Goal: Task Accomplishment & Management: Use online tool/utility

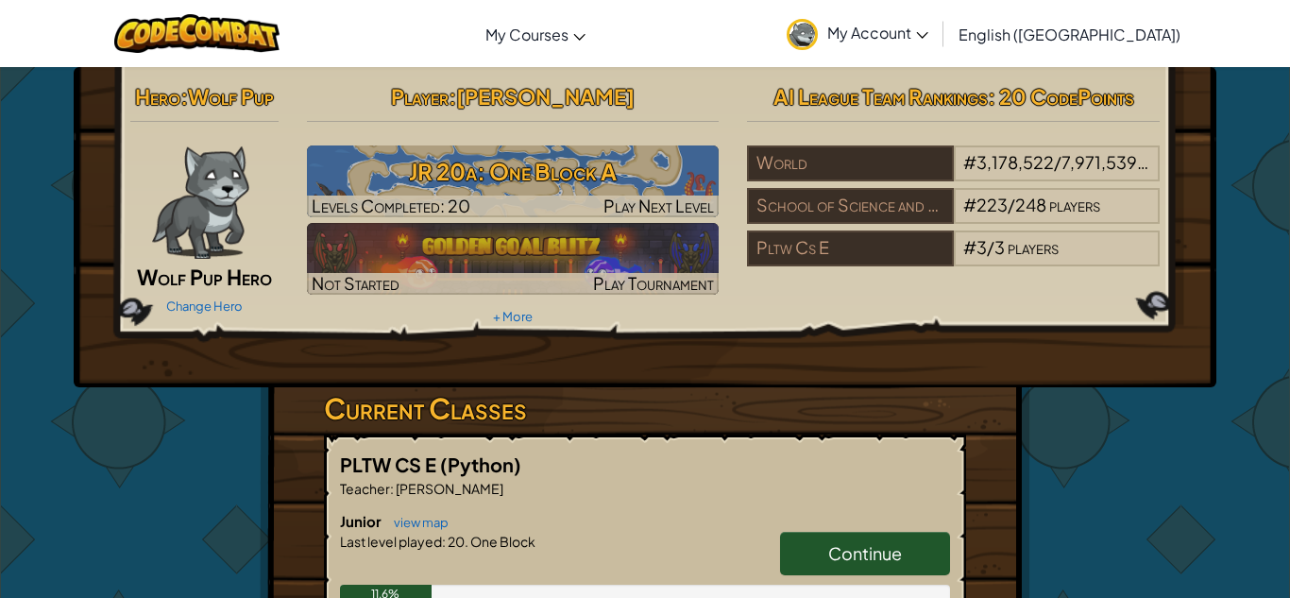
click at [848, 553] on span "Continue" at bounding box center [865, 553] width 74 height 22
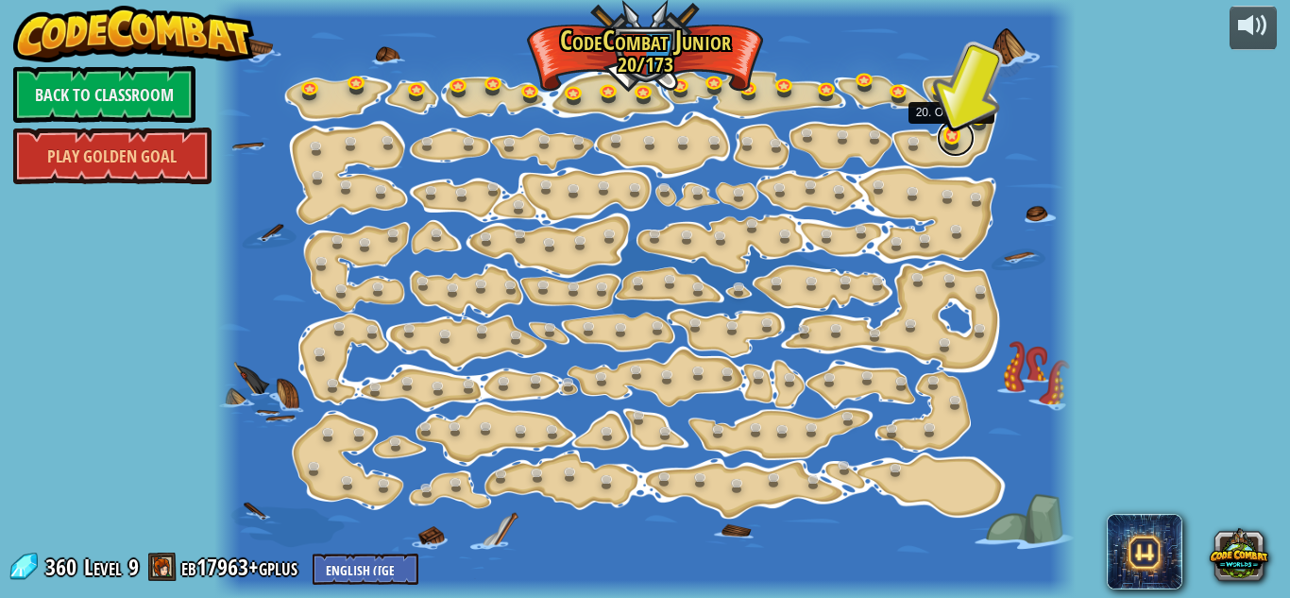
click at [945, 129] on link at bounding box center [956, 138] width 38 height 38
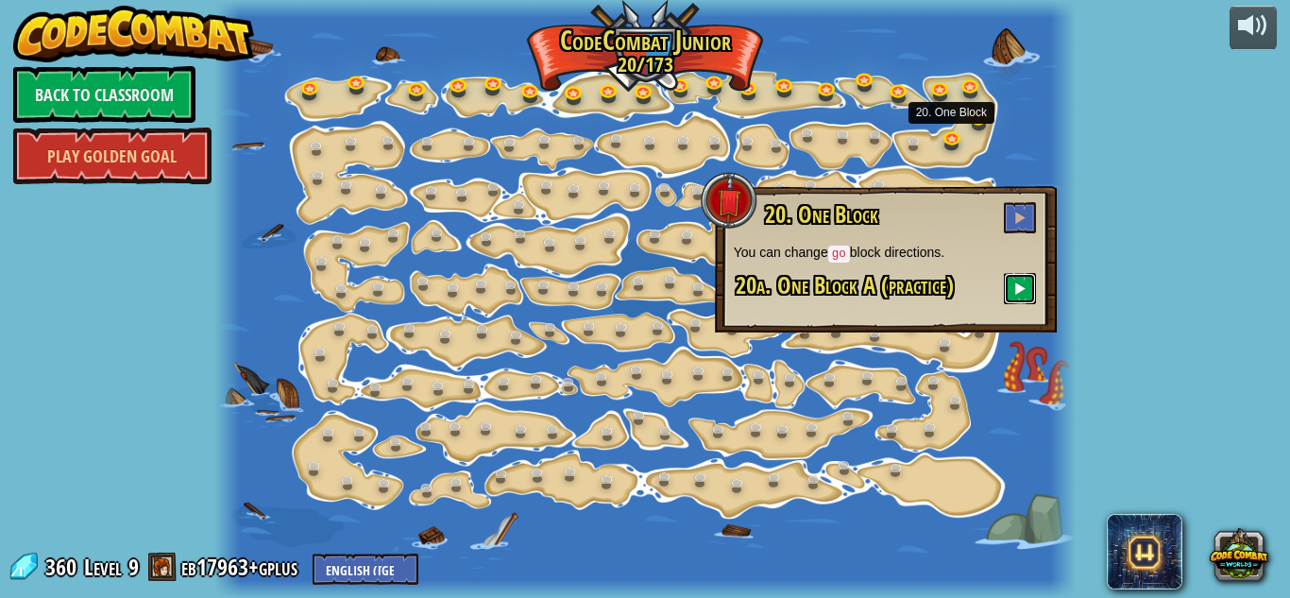
click at [1013, 278] on button at bounding box center [1020, 288] width 32 height 31
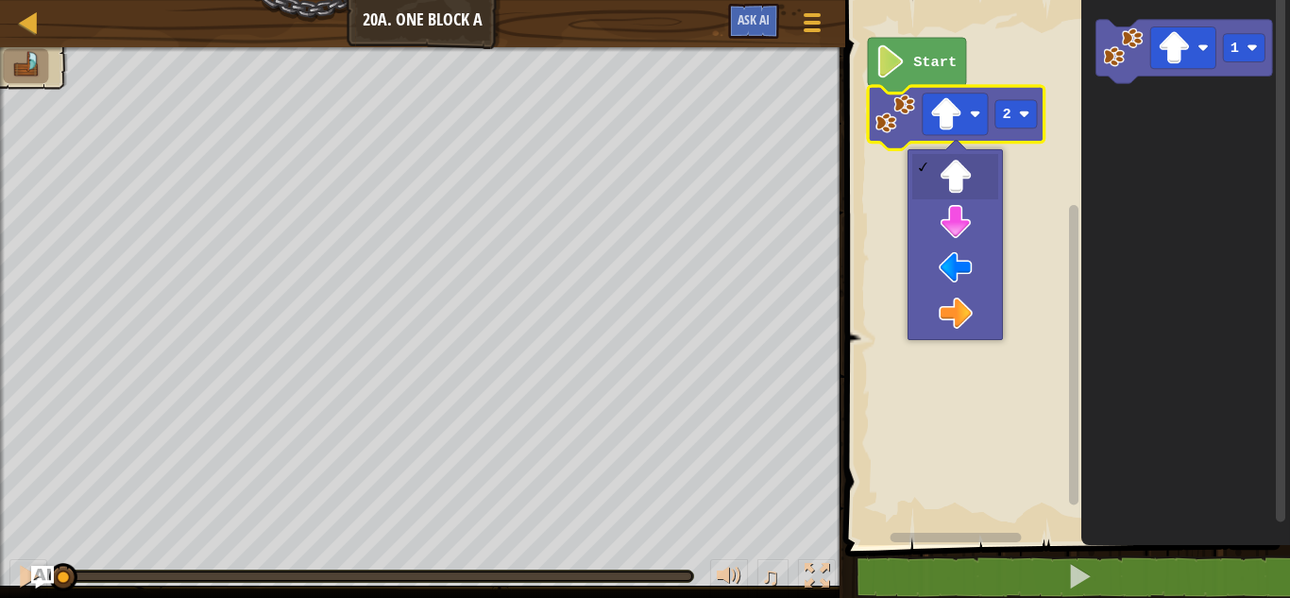
click at [886, 134] on icon "Blockly Workspace" at bounding box center [956, 117] width 177 height 63
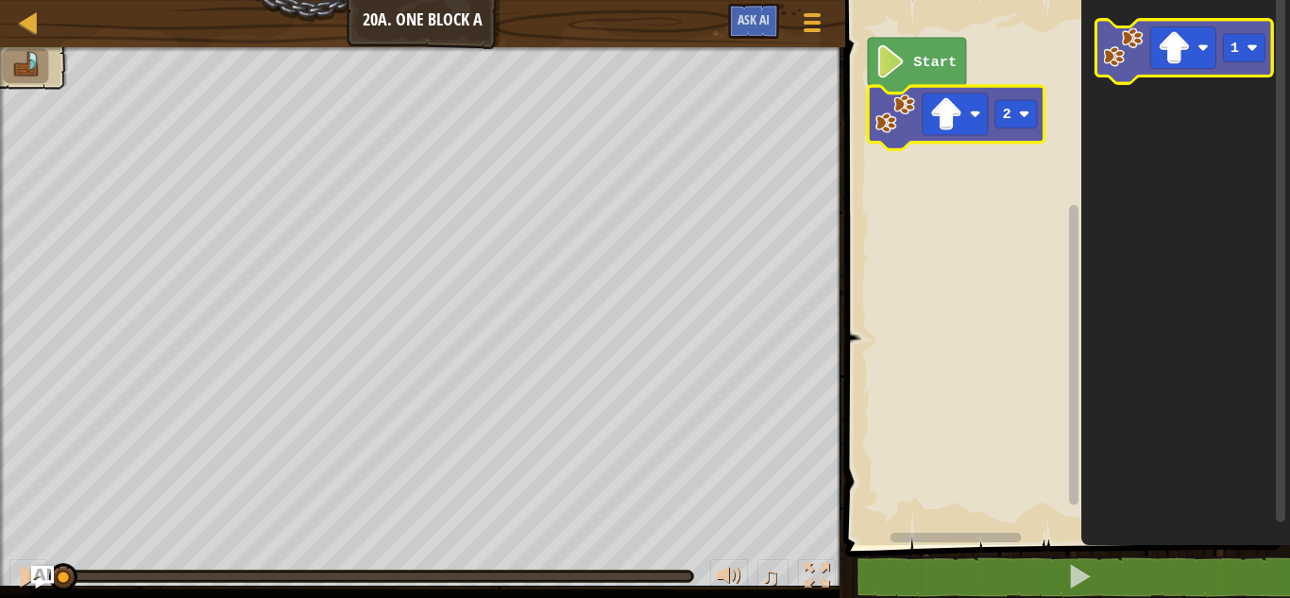
click at [1123, 48] on image "Blockly Workspace" at bounding box center [1123, 47] width 40 height 40
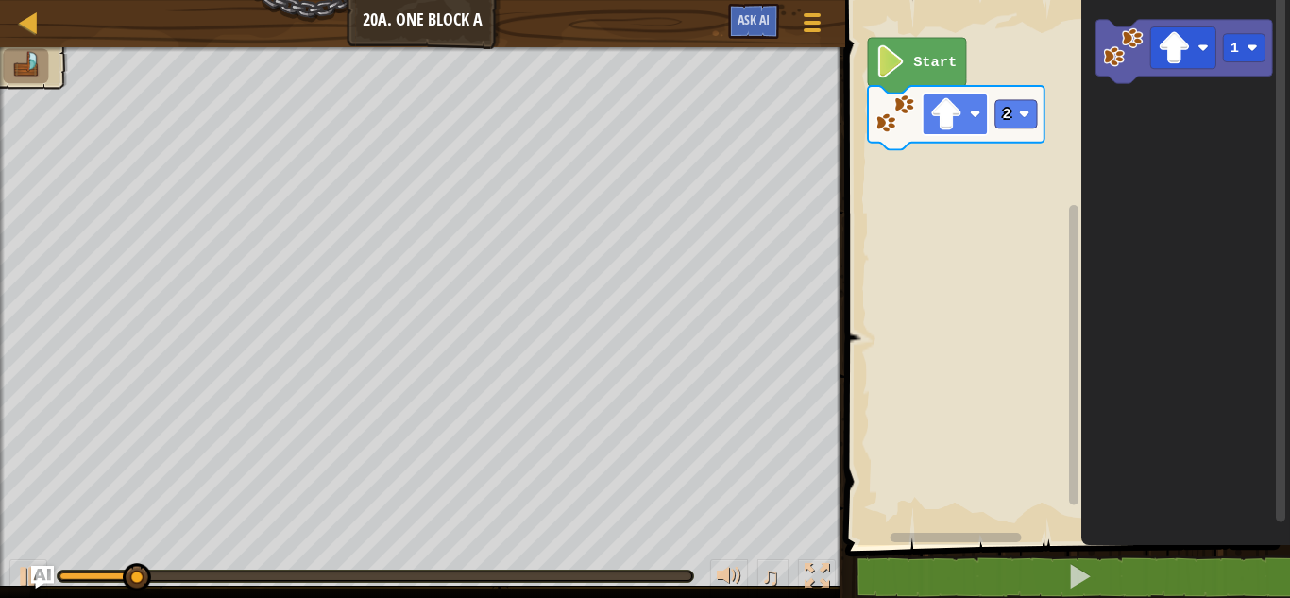
click at [966, 113] on rect "Blockly Workspace" at bounding box center [955, 115] width 65 height 42
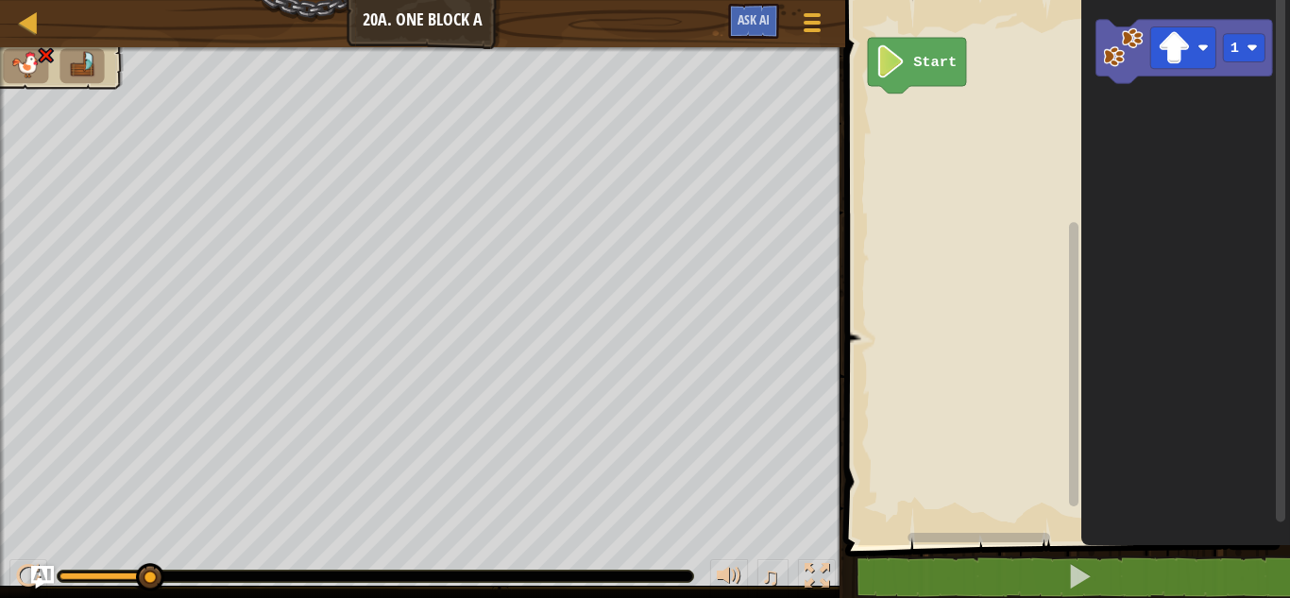
click at [918, 64] on text "Start" at bounding box center [934, 62] width 43 height 17
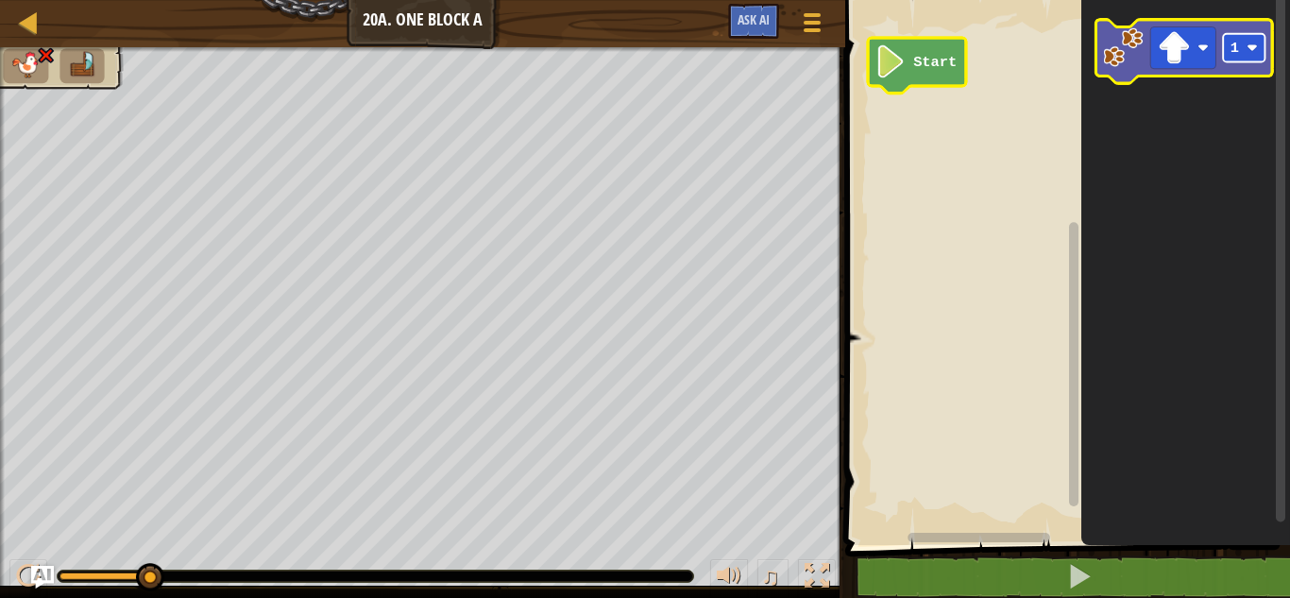
click at [1235, 44] on text "1" at bounding box center [1235, 48] width 9 height 17
click at [1126, 41] on image "Blockly Workspace" at bounding box center [1123, 47] width 40 height 40
click at [1257, 43] on image "Blockly Workspace" at bounding box center [1252, 48] width 11 height 11
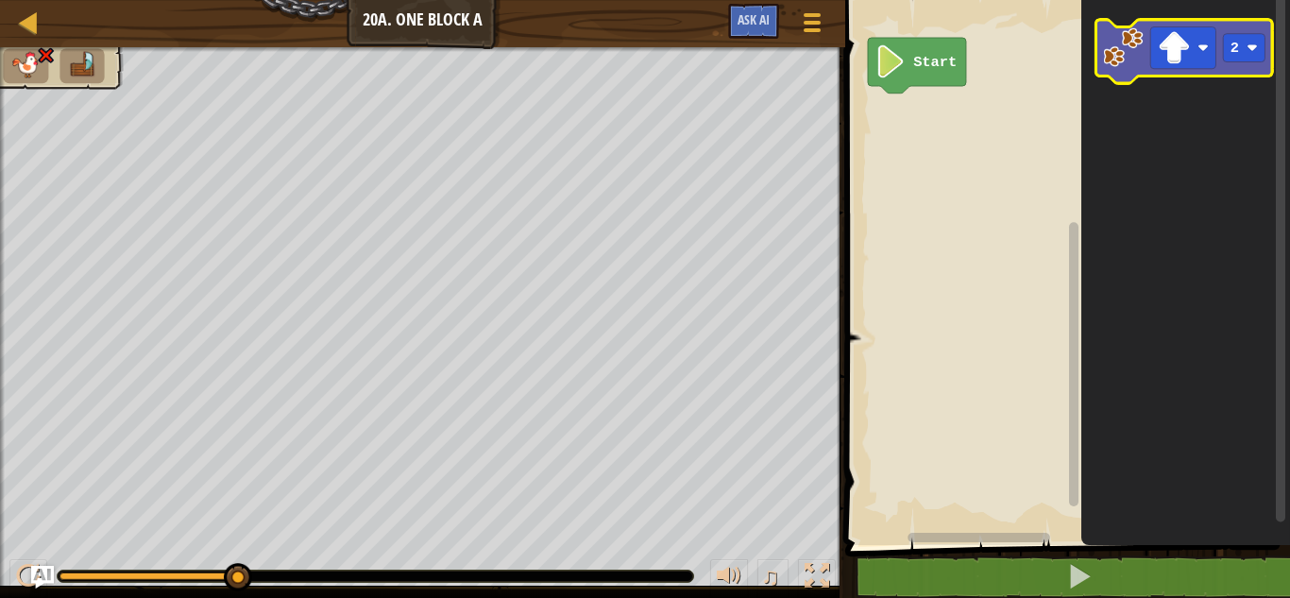
click at [1143, 69] on icon "Blockly Workspace" at bounding box center [1185, 51] width 177 height 63
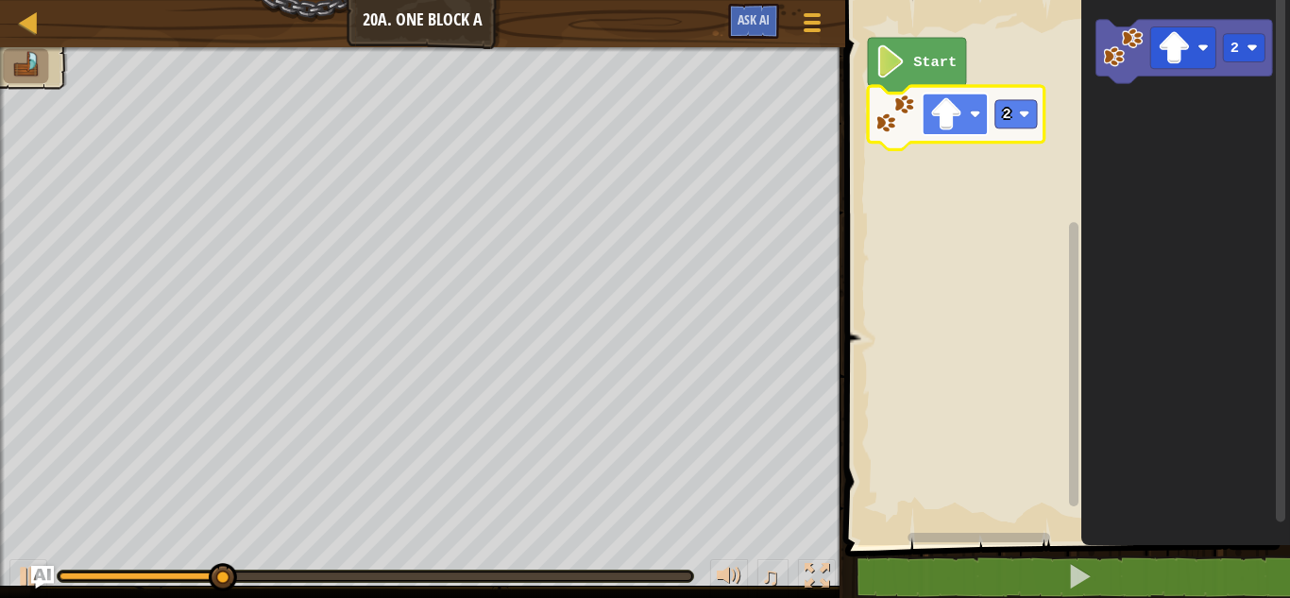
click at [935, 110] on image "Blockly Workspace" at bounding box center [946, 114] width 33 height 33
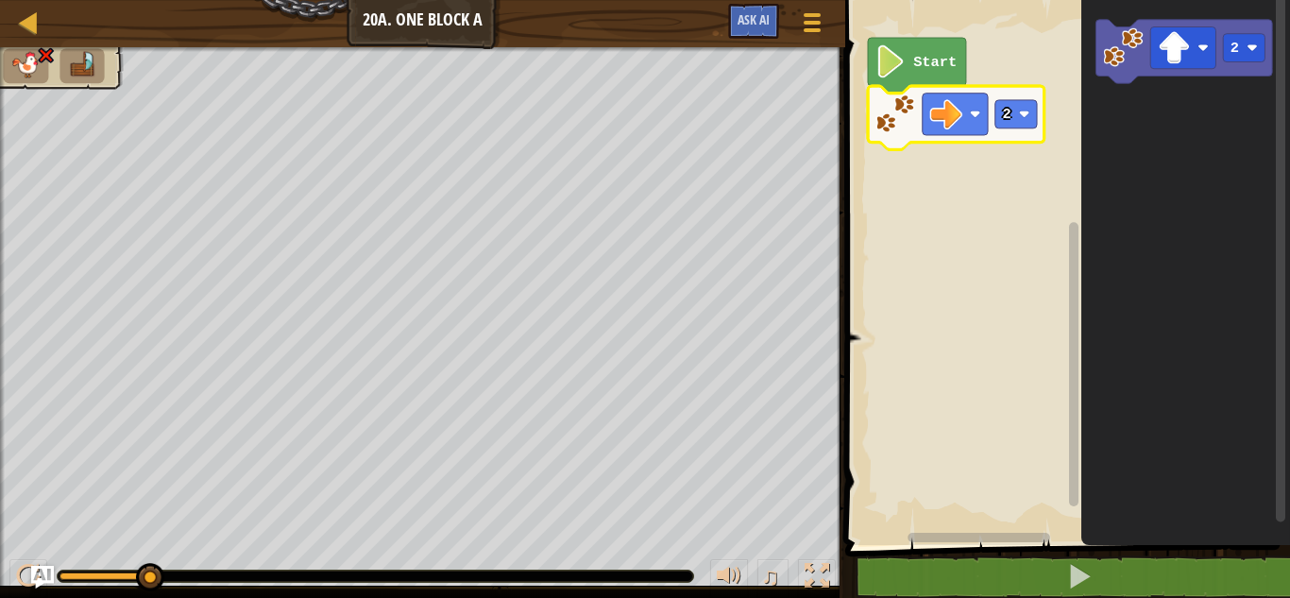
click at [896, 139] on icon "Blockly Workspace" at bounding box center [956, 117] width 177 height 63
click at [959, 128] on image "Blockly Workspace" at bounding box center [946, 114] width 33 height 33
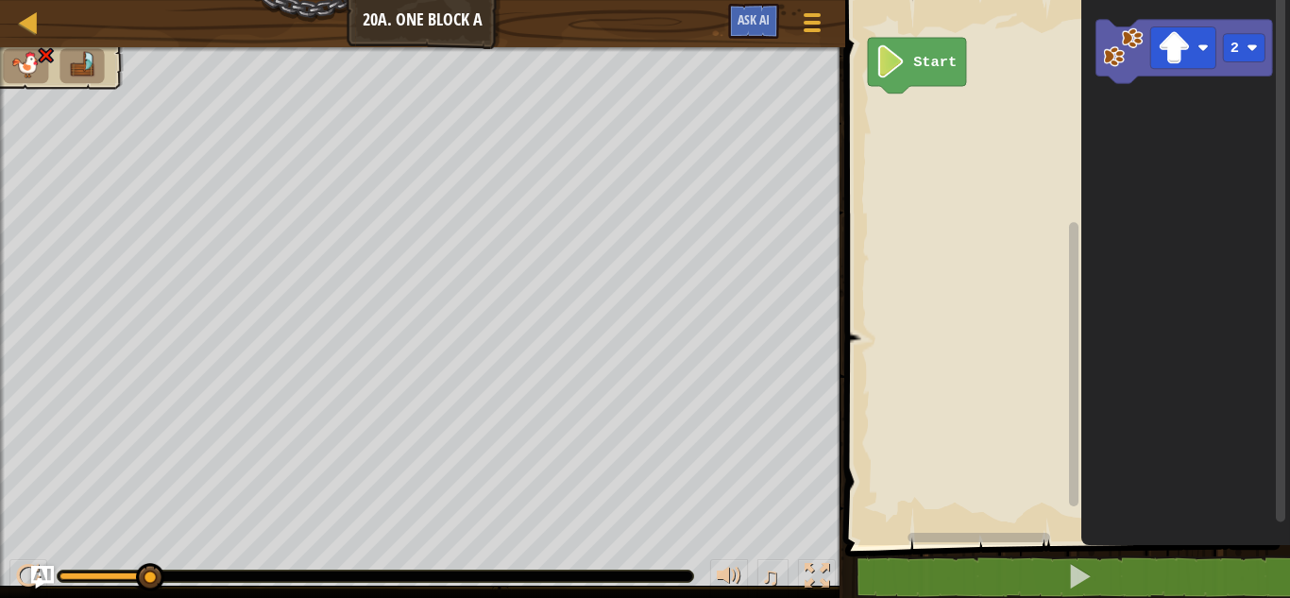
click at [1201, 131] on icon "Blockly Workspace" at bounding box center [1185, 268] width 209 height 554
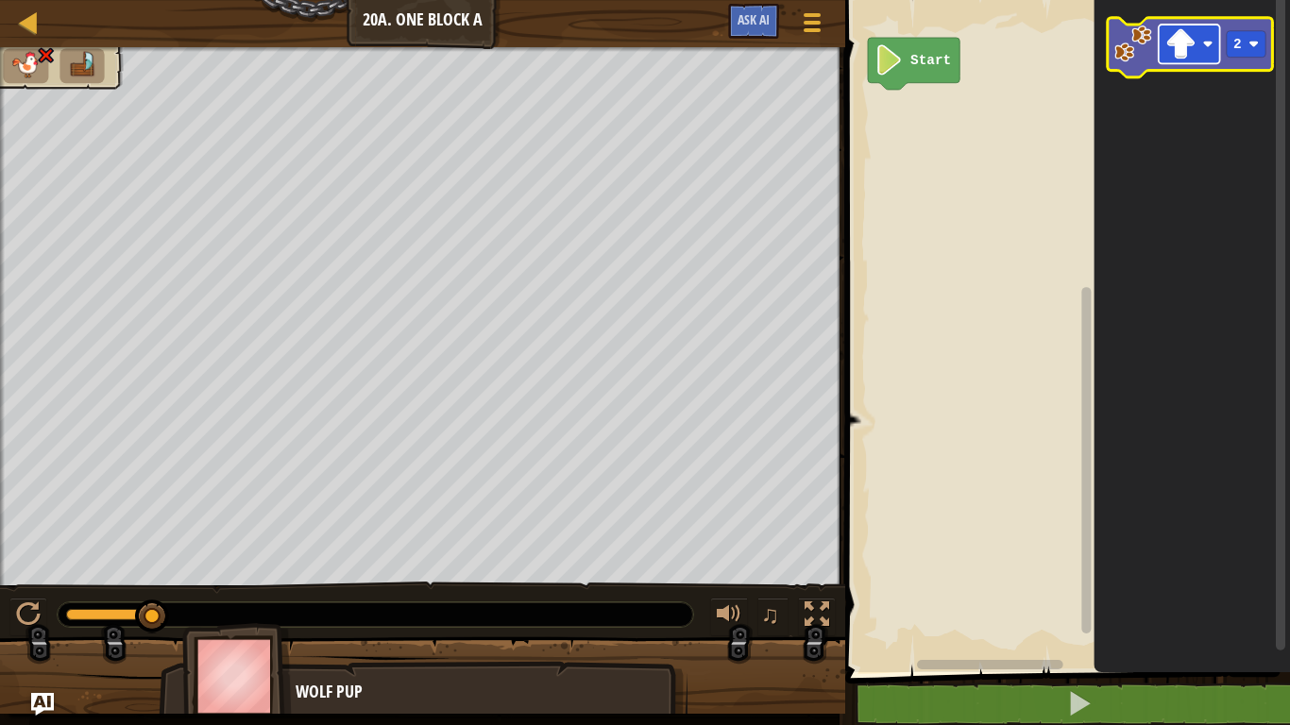
click at [1187, 43] on image "Blockly Workspace" at bounding box center [1181, 44] width 30 height 30
click at [1139, 57] on image "Blockly Workspace" at bounding box center [1134, 44] width 38 height 38
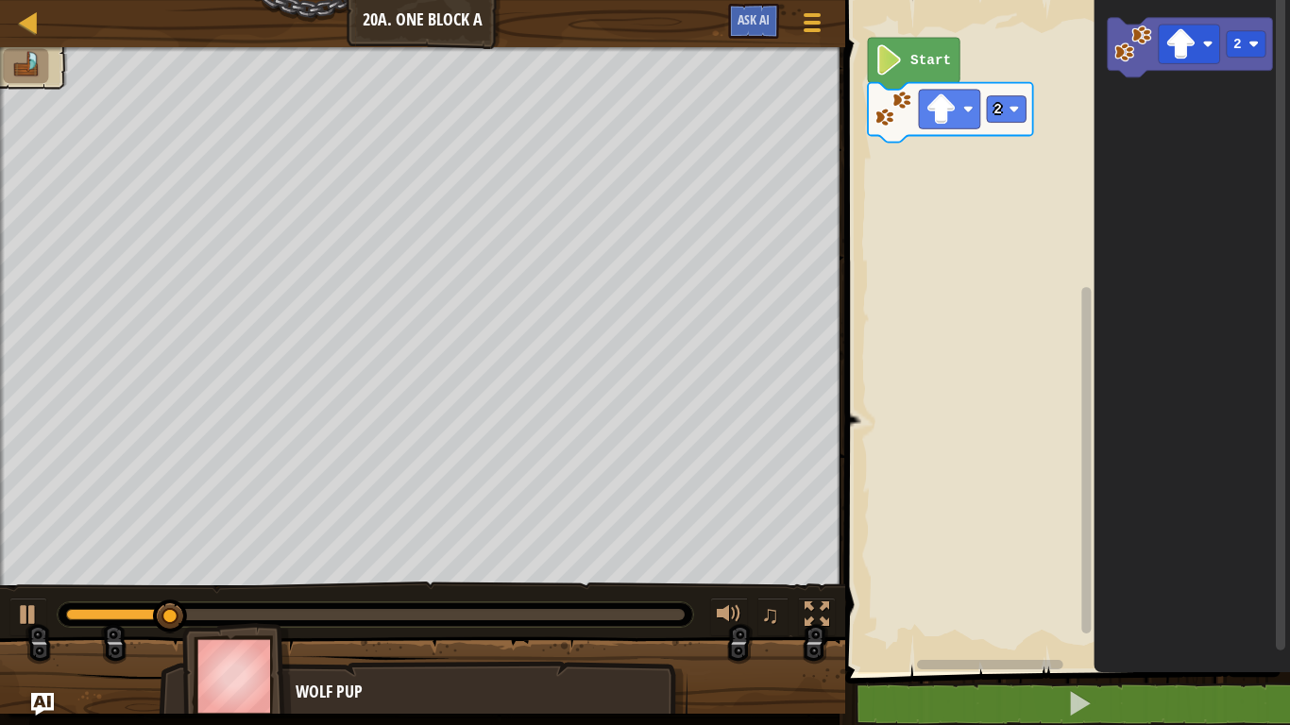
click at [901, 107] on image "Blockly Workspace" at bounding box center [894, 109] width 38 height 38
click at [912, 118] on icon "Blockly Workspace" at bounding box center [950, 113] width 165 height 60
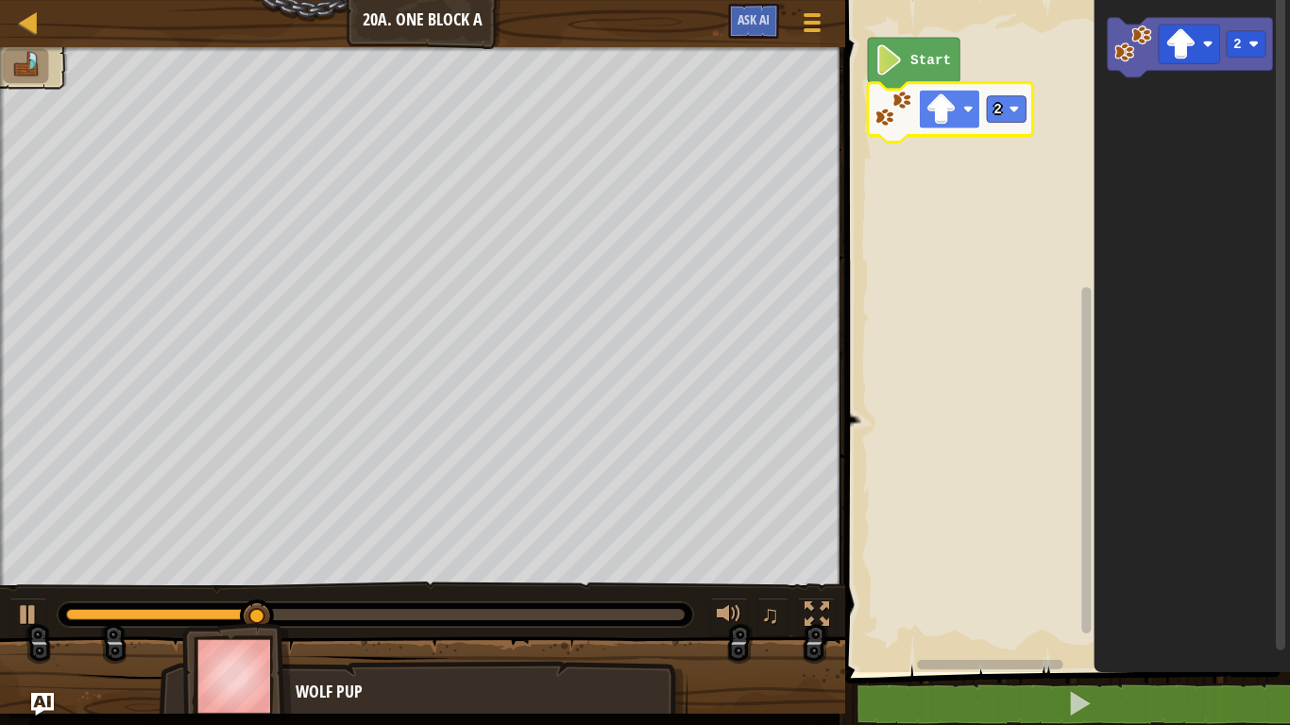
click at [930, 118] on image "Blockly Workspace" at bounding box center [941, 109] width 30 height 30
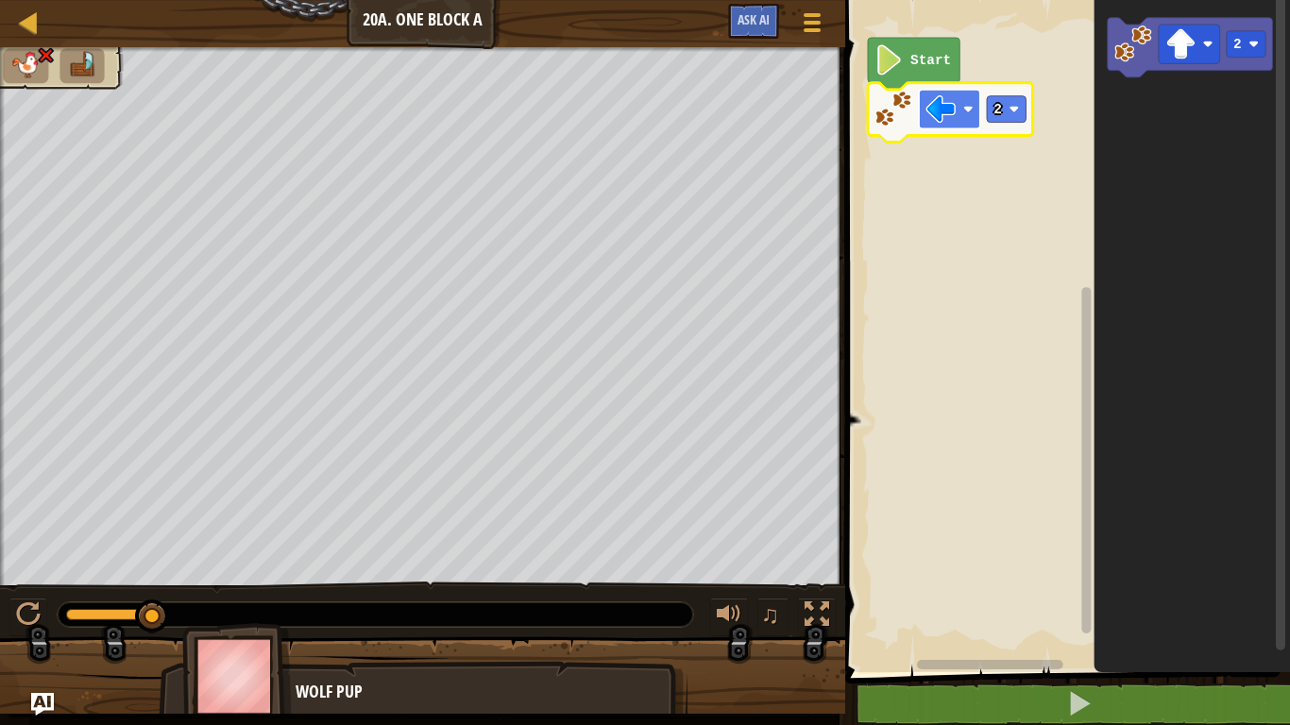
click at [919, 128] on rect "Blockly Workspace" at bounding box center [949, 109] width 61 height 39
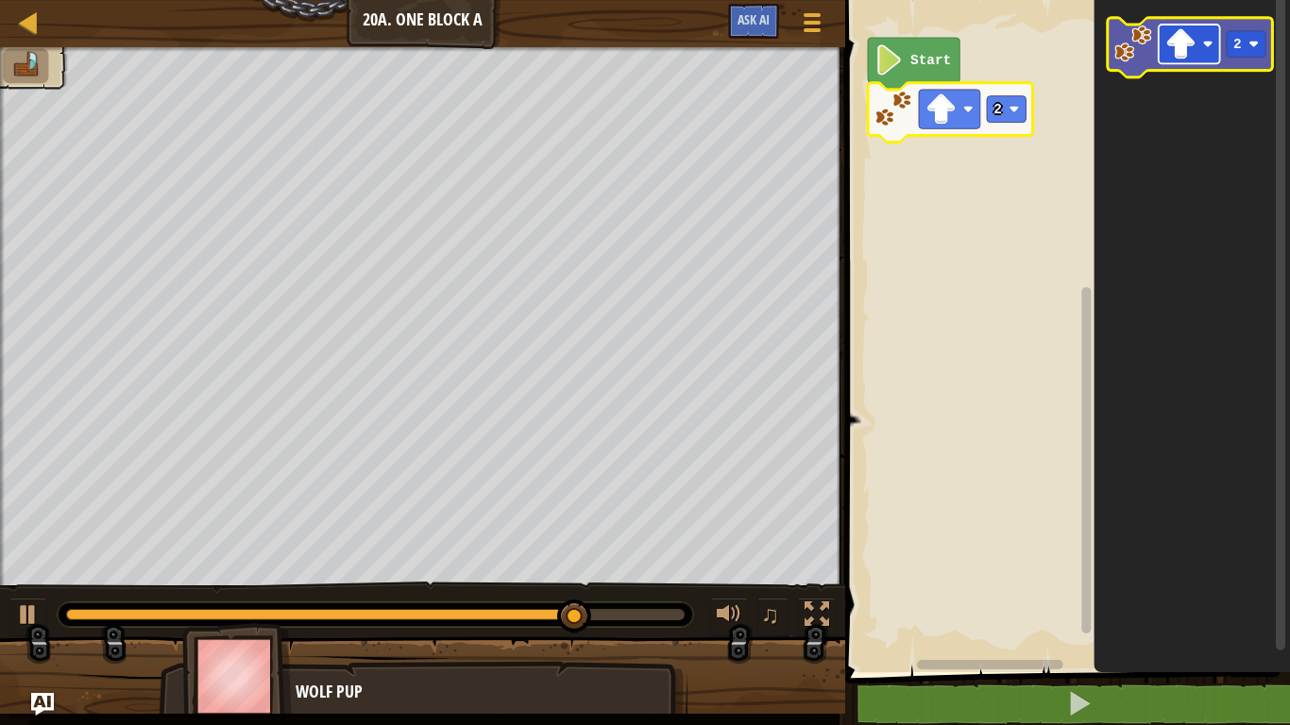
click at [1163, 41] on rect "Blockly Workspace" at bounding box center [1189, 44] width 61 height 39
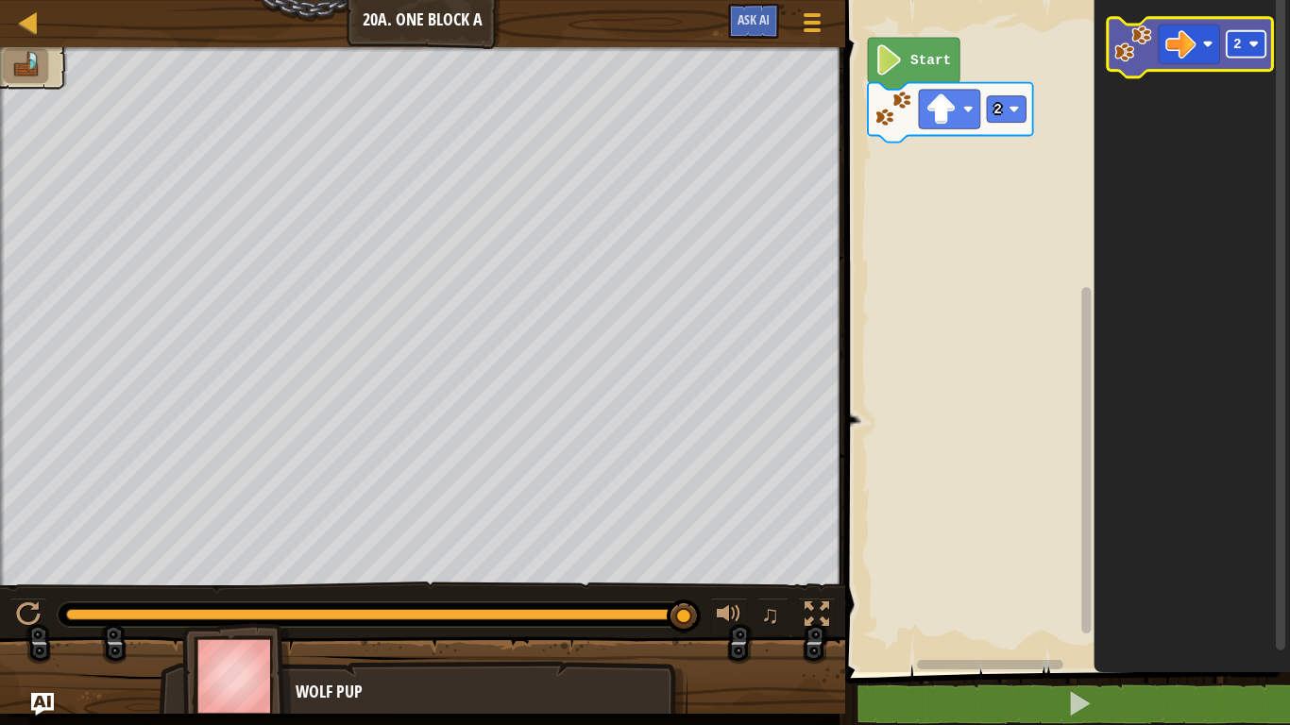
click at [1237, 42] on text "2" at bounding box center [1238, 44] width 9 height 15
click at [1124, 52] on image "Blockly Workspace" at bounding box center [1134, 44] width 38 height 38
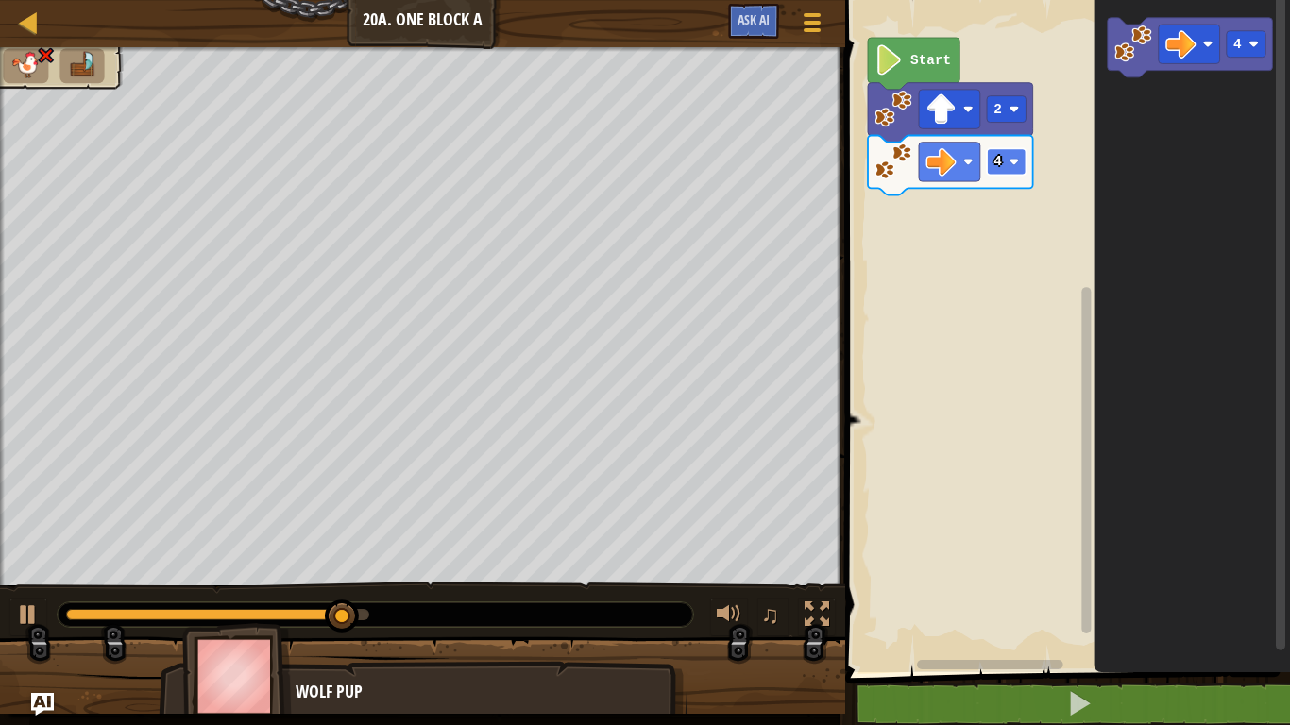
click at [1014, 158] on image "Blockly Workspace" at bounding box center [1015, 162] width 10 height 10
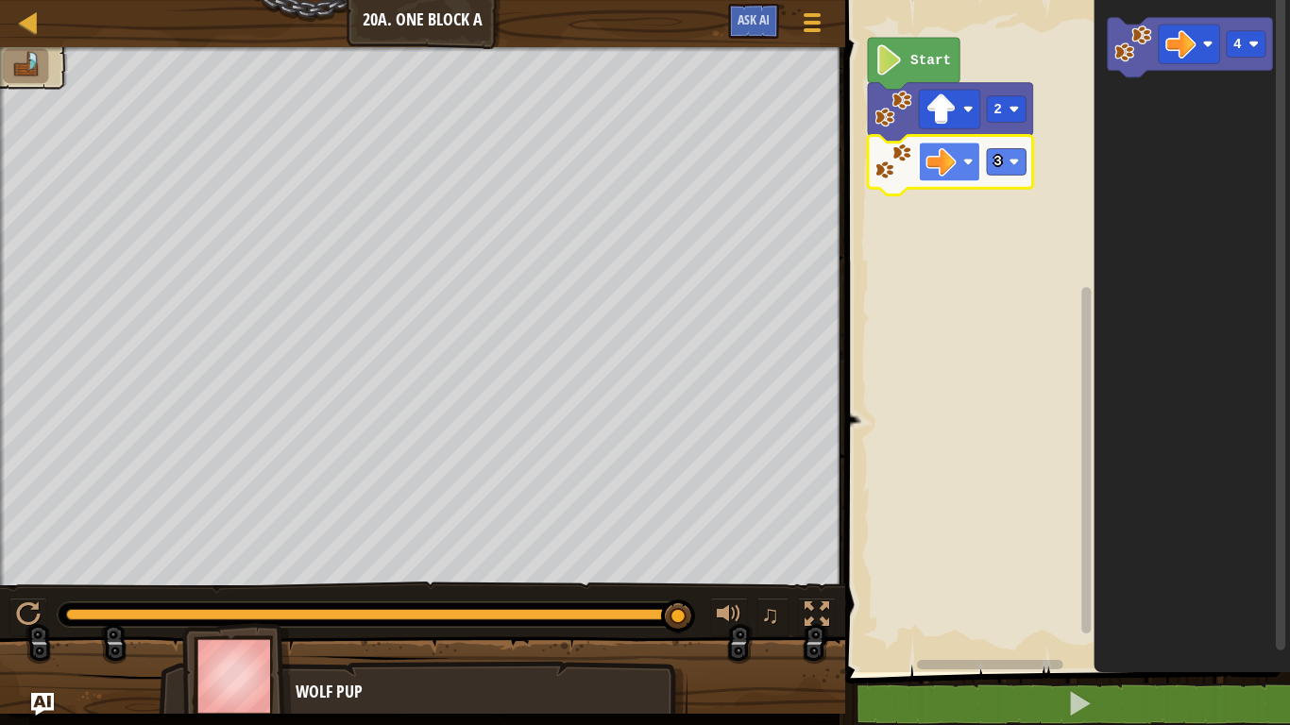
click at [953, 157] on image "Blockly Workspace" at bounding box center [941, 161] width 30 height 30
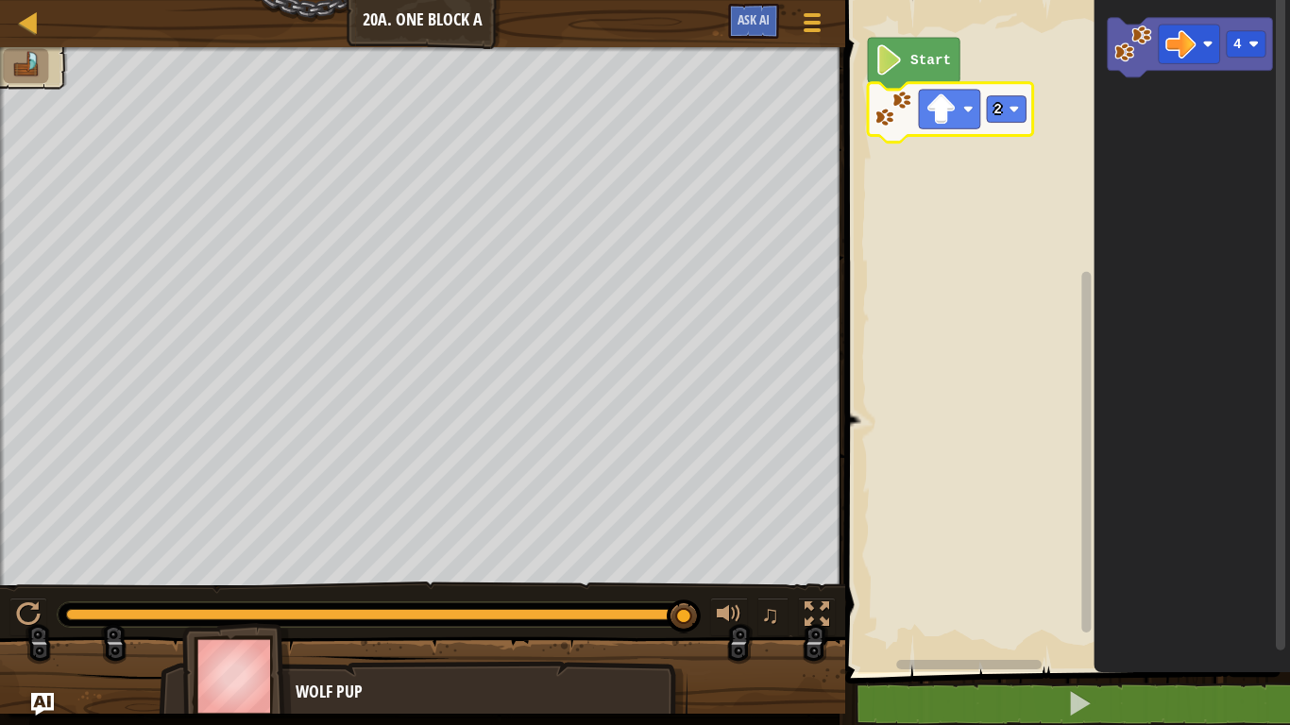
click at [904, 114] on image "Blockly Workspace" at bounding box center [894, 109] width 38 height 38
click at [894, 64] on image "Blockly Workspace" at bounding box center [889, 59] width 29 height 30
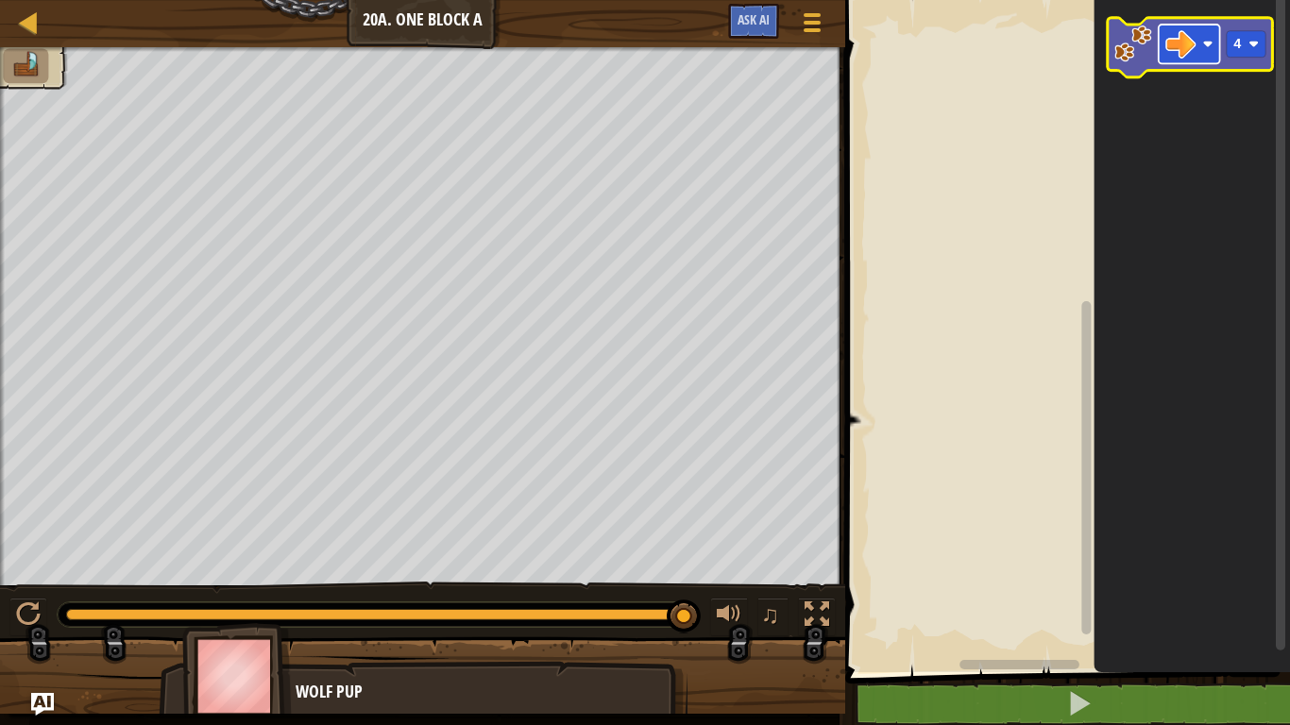
click at [1177, 53] on image "Blockly Workspace" at bounding box center [1181, 44] width 30 height 30
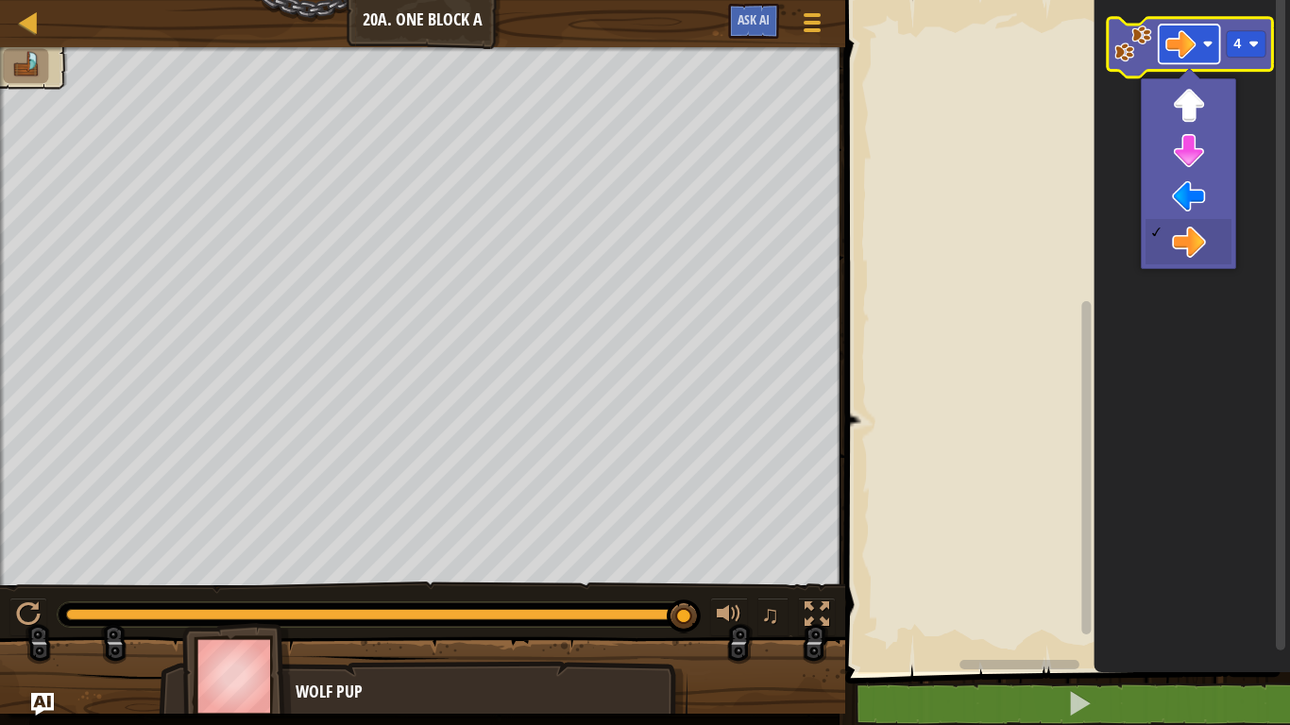
click at [1210, 58] on rect "Blockly Workspace" at bounding box center [1189, 44] width 61 height 39
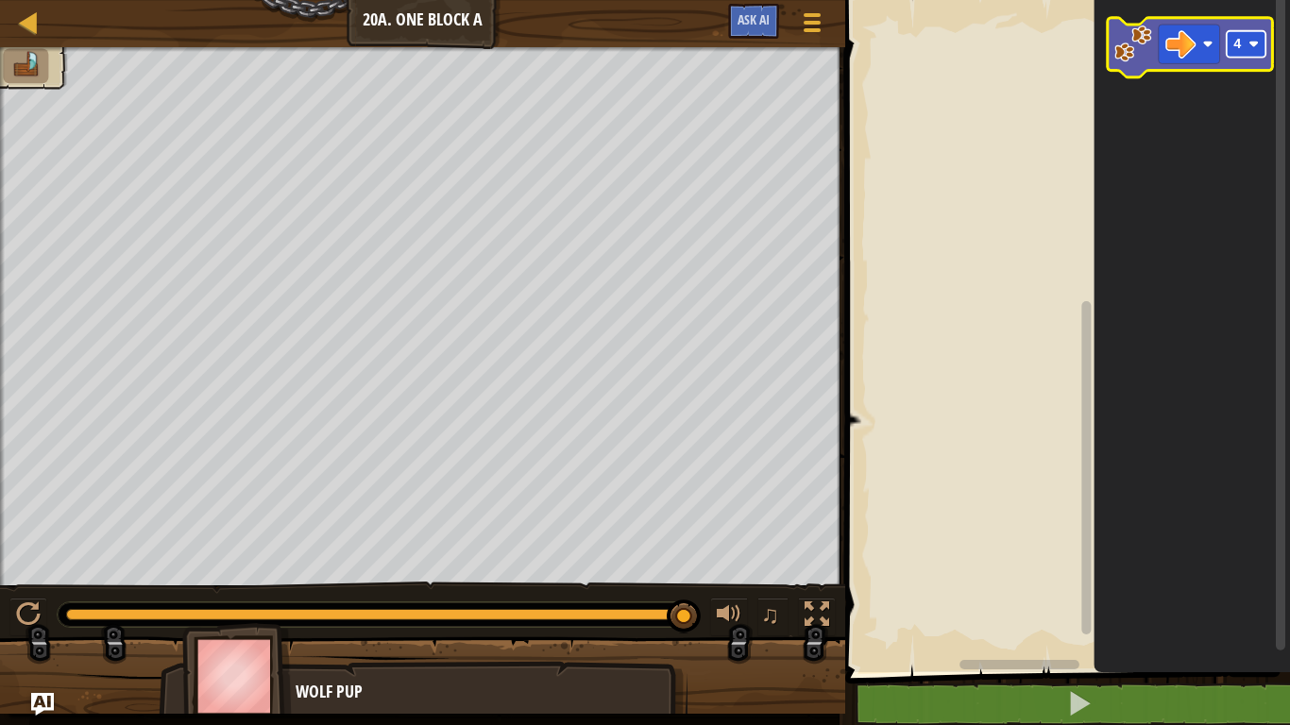
click at [1246, 47] on rect "Blockly Workspace" at bounding box center [1246, 44] width 39 height 26
click at [1137, 53] on image "Blockly Workspace" at bounding box center [1134, 44] width 38 height 38
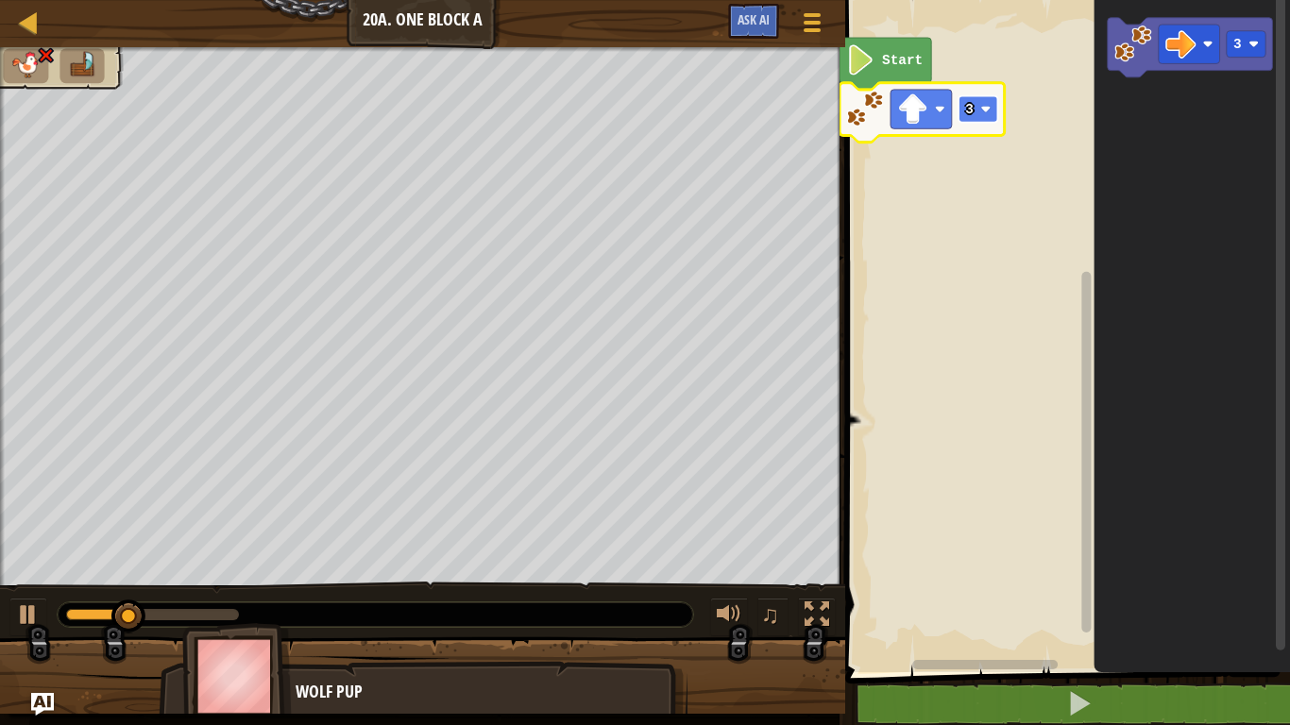
click at [967, 97] on rect "Blockly Workspace" at bounding box center [978, 109] width 39 height 26
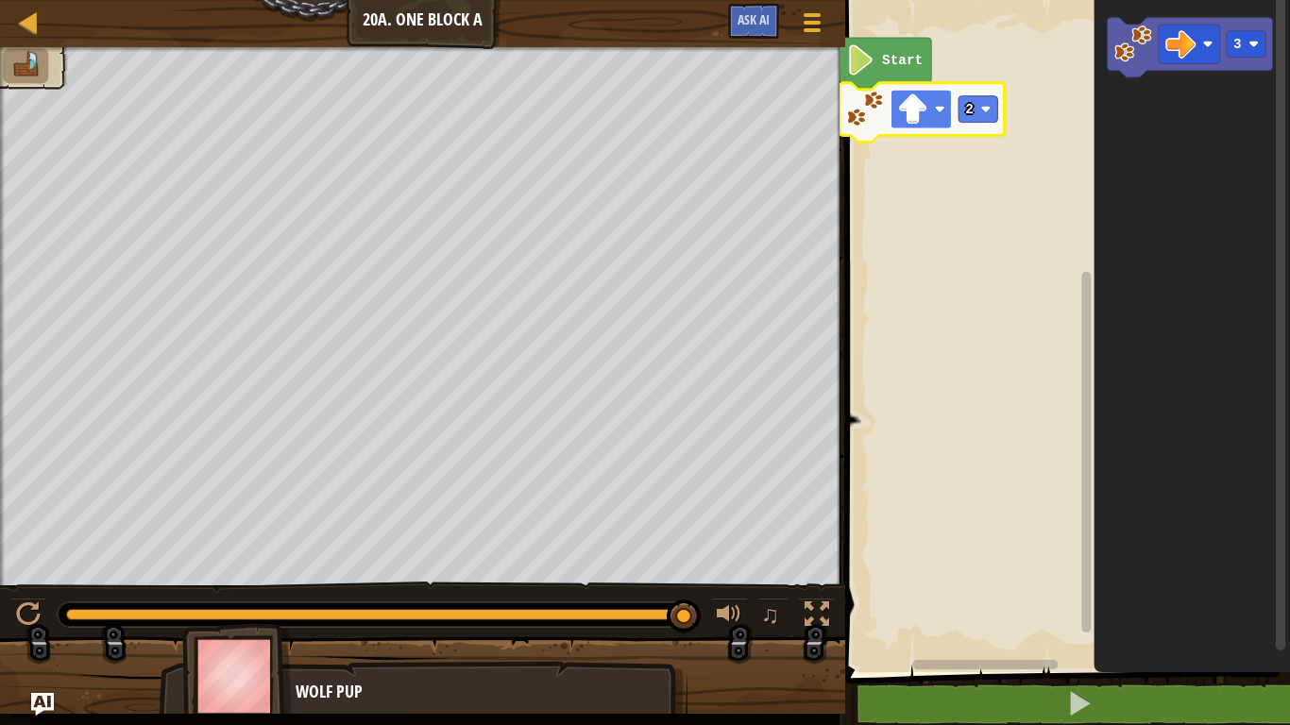
click at [926, 105] on image "Blockly Workspace" at bounding box center [912, 109] width 30 height 30
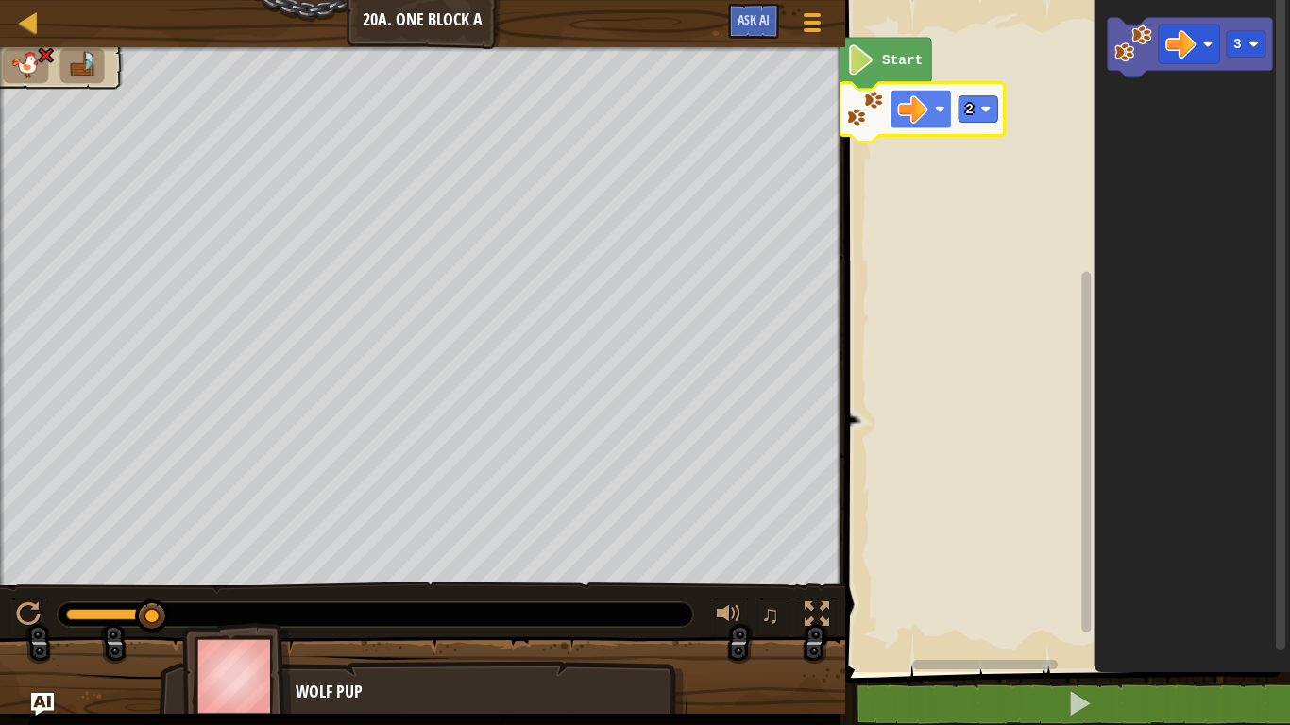
click at [904, 118] on image "Blockly Workspace" at bounding box center [912, 109] width 30 height 30
click at [911, 107] on image "Blockly Workspace" at bounding box center [912, 109] width 30 height 30
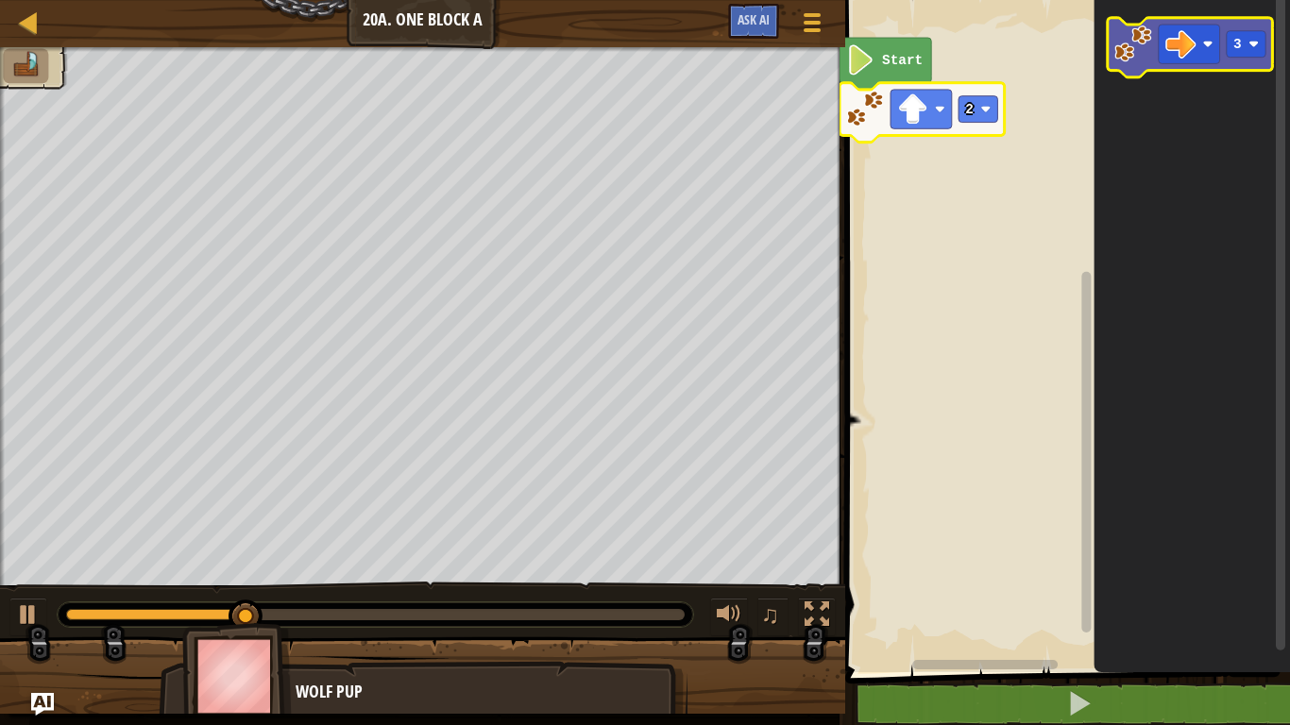
click at [1121, 43] on image "Blockly Workspace" at bounding box center [1134, 44] width 38 height 38
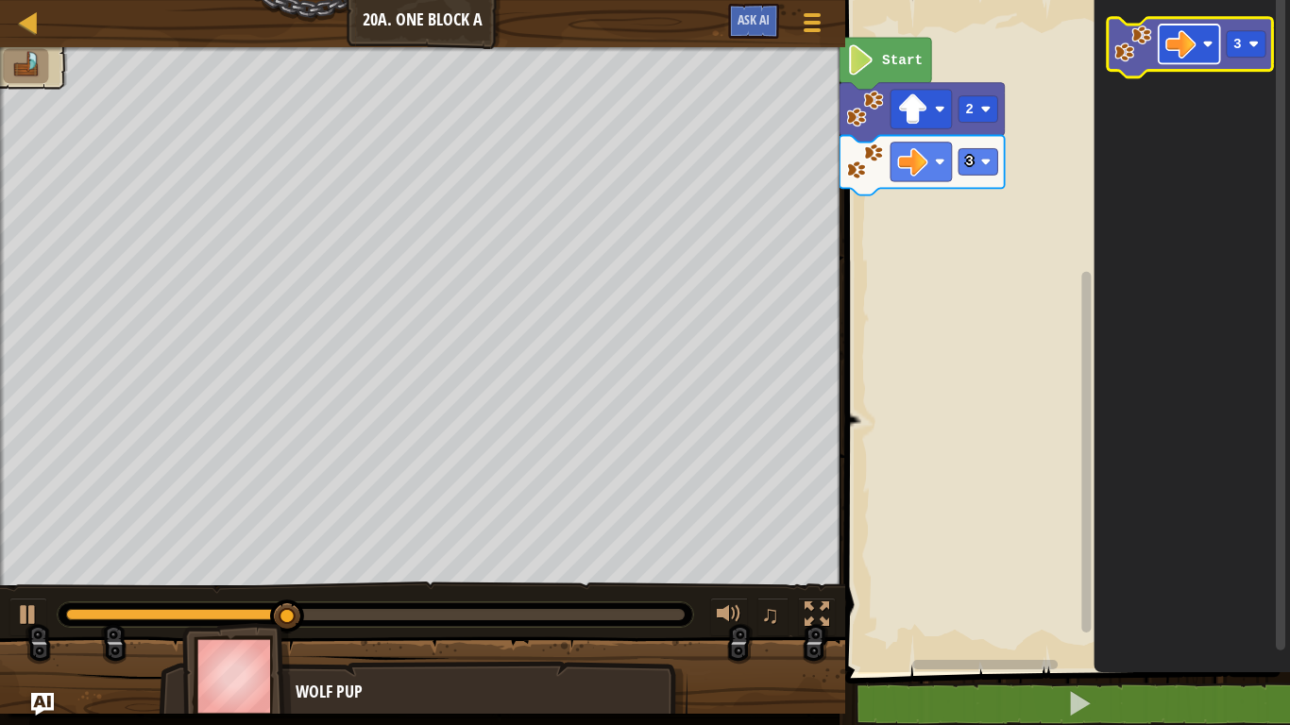
click at [1188, 56] on image "Blockly Workspace" at bounding box center [1181, 44] width 30 height 30
click at [1140, 43] on image "Blockly Workspace" at bounding box center [1134, 44] width 38 height 38
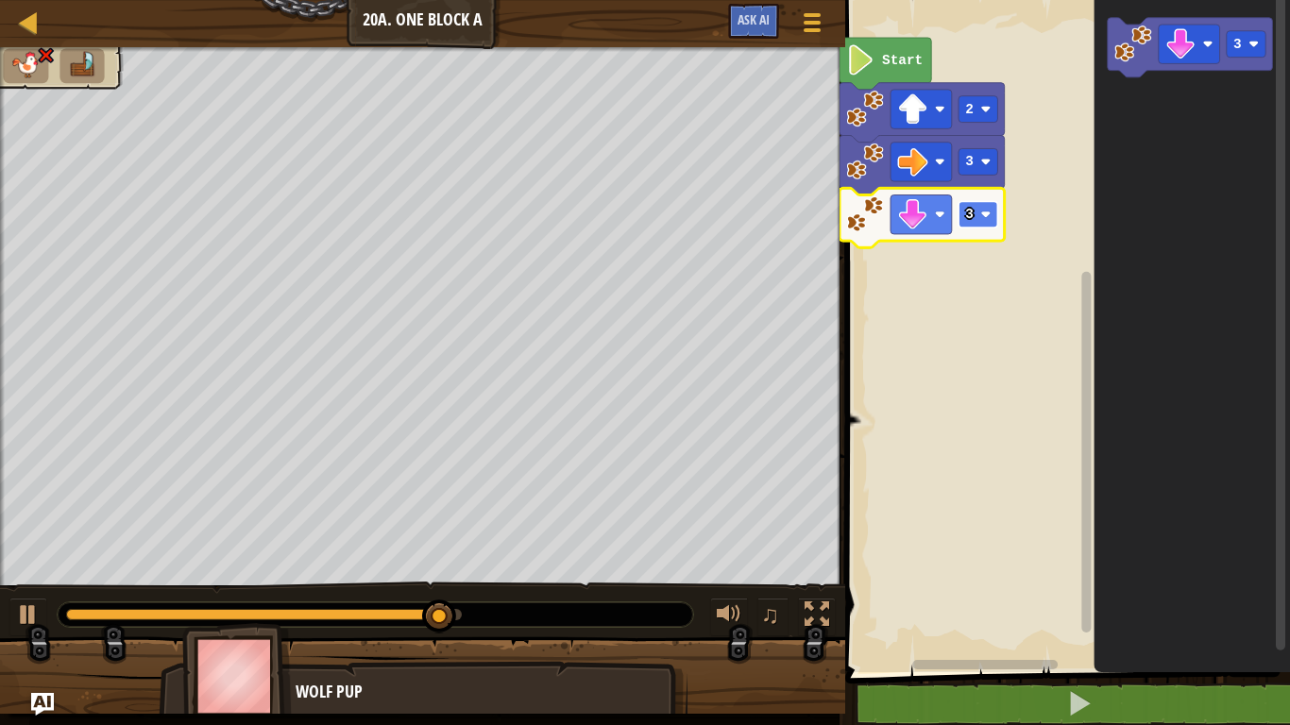
click at [967, 212] on text "3" at bounding box center [969, 214] width 9 height 15
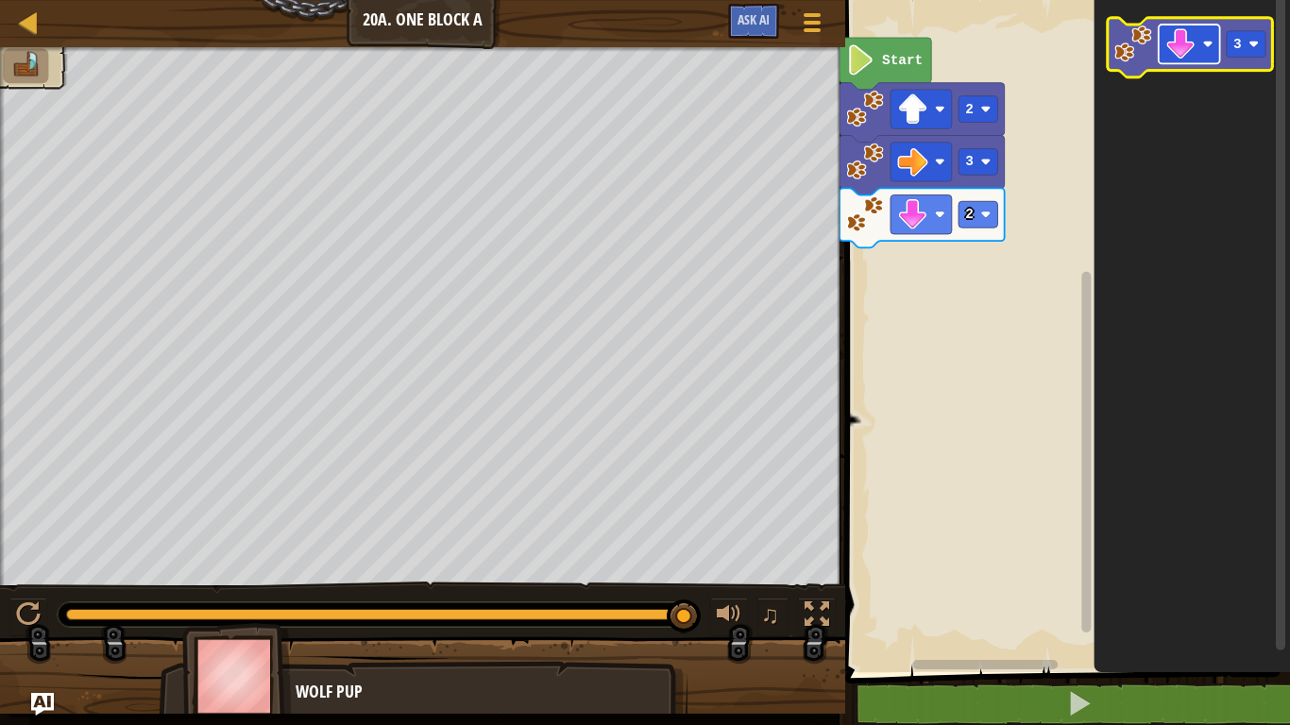
click at [1197, 45] on rect "Blockly Workspace" at bounding box center [1189, 44] width 61 height 39
click at [1112, 56] on icon "Blockly Workspace" at bounding box center [1190, 48] width 165 height 60
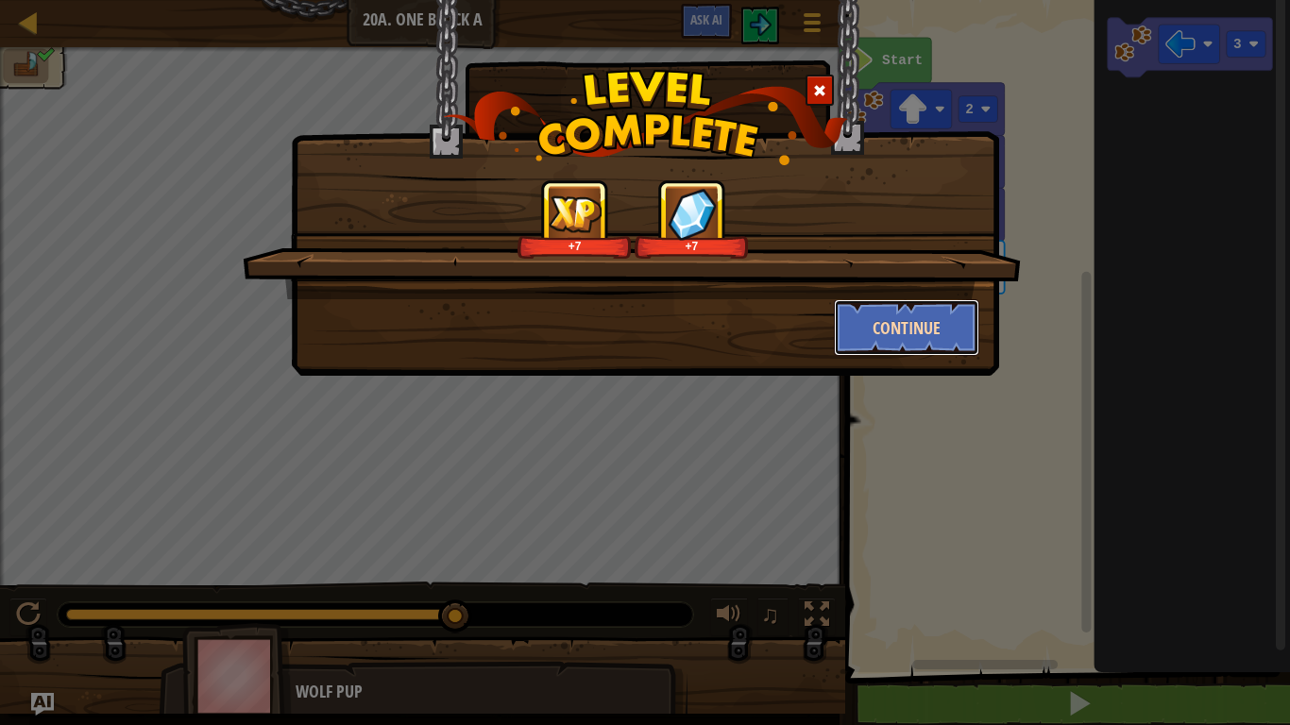
click at [942, 344] on button "Continue" at bounding box center [907, 327] width 146 height 57
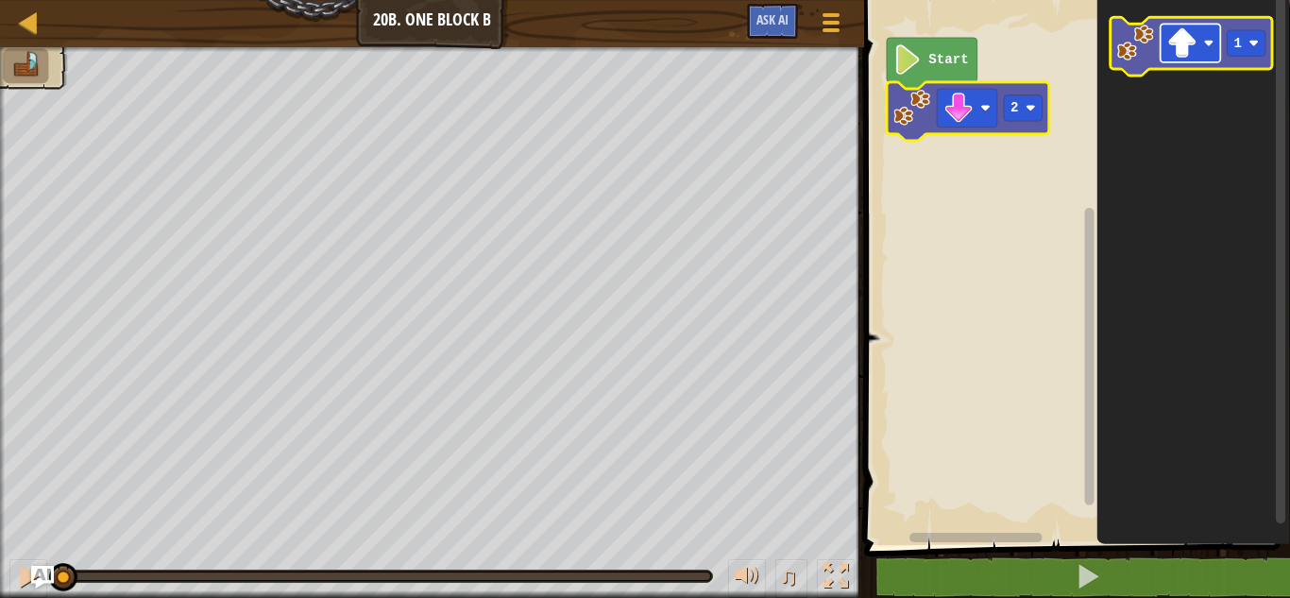
click at [1192, 51] on image "Blockly Workspace" at bounding box center [1182, 43] width 30 height 30
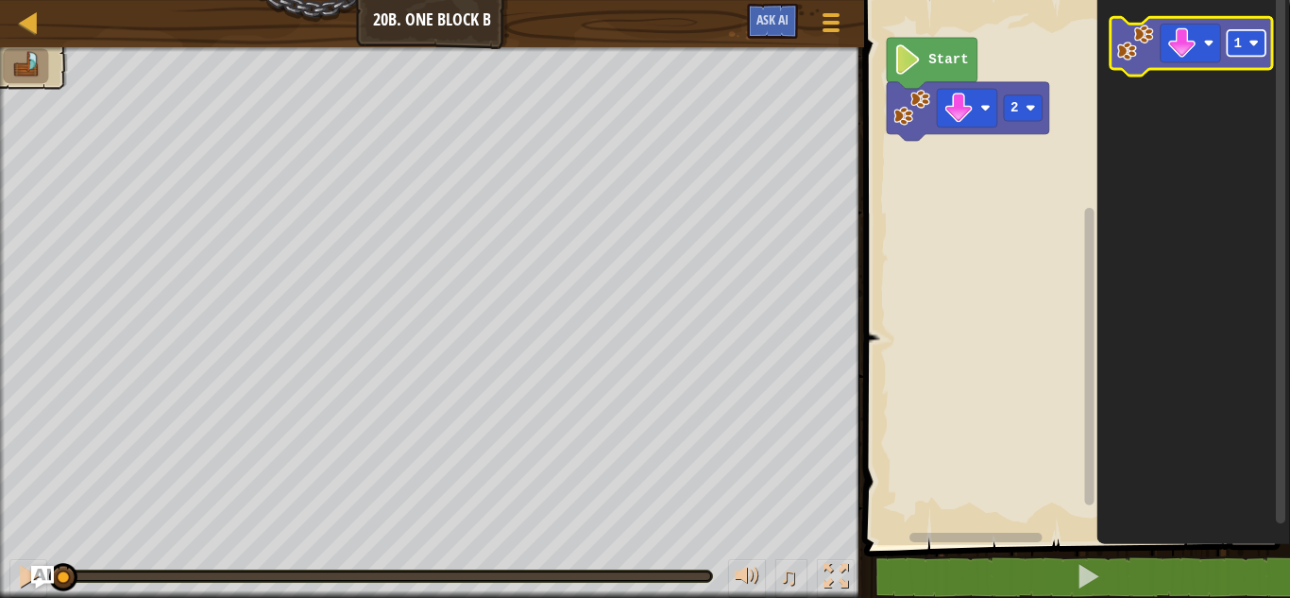
click at [1253, 54] on rect "Blockly Workspace" at bounding box center [1246, 43] width 39 height 26
click at [1131, 40] on image "Blockly Workspace" at bounding box center [1134, 43] width 37 height 37
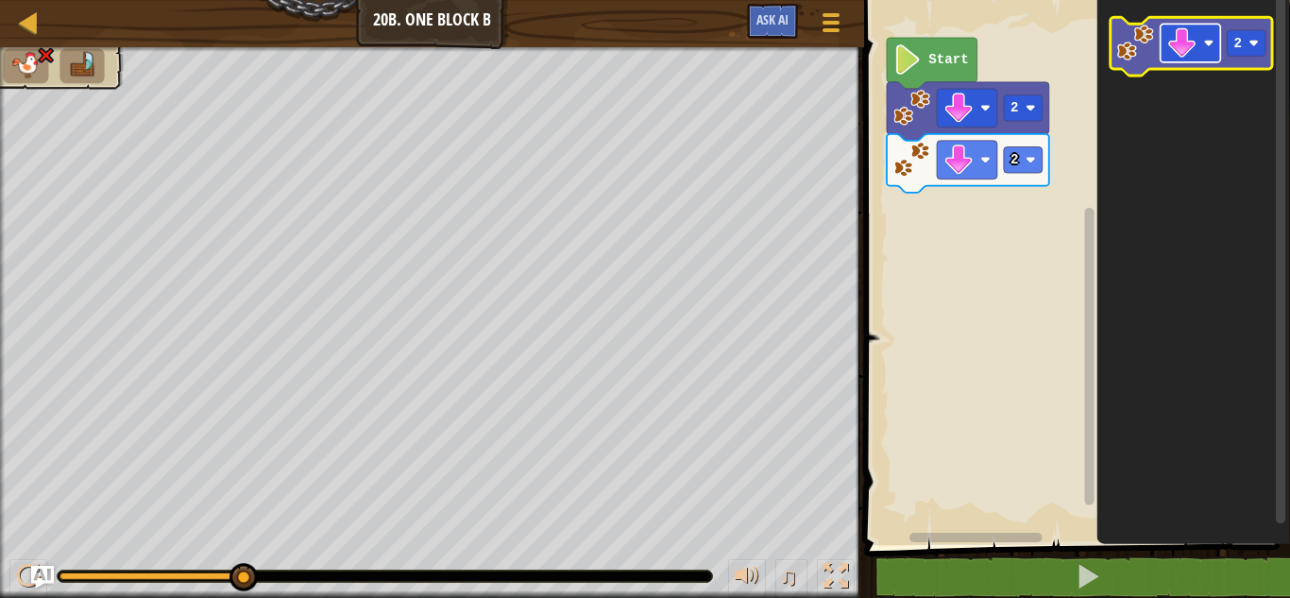
click at [1203, 42] on image "Blockly Workspace" at bounding box center [1208, 43] width 10 height 10
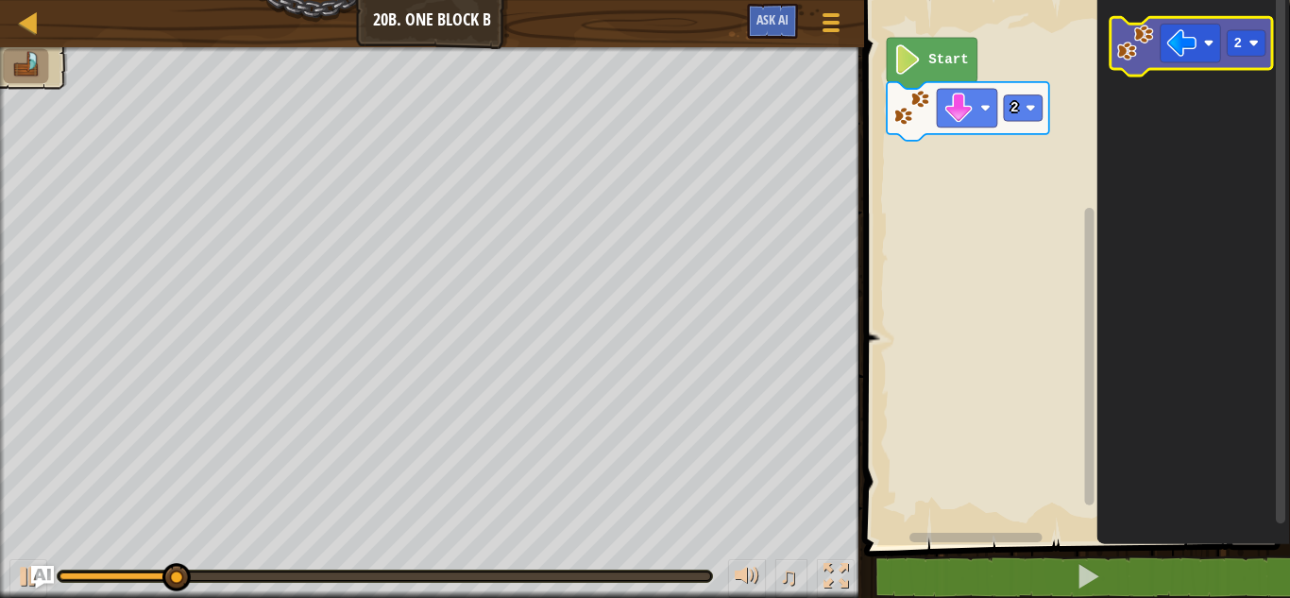
click at [1122, 47] on image "Blockly Workspace" at bounding box center [1134, 43] width 37 height 37
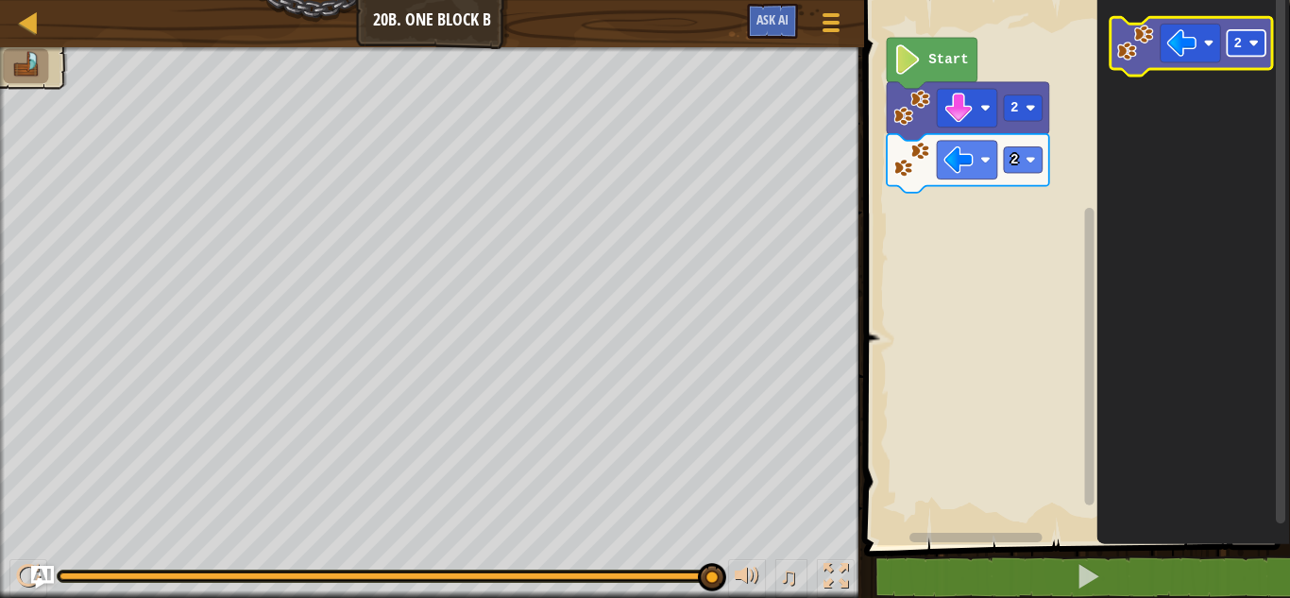
click at [1239, 49] on text "2" at bounding box center [1238, 43] width 9 height 15
click at [1126, 56] on image "Blockly Workspace" at bounding box center [1134, 43] width 37 height 37
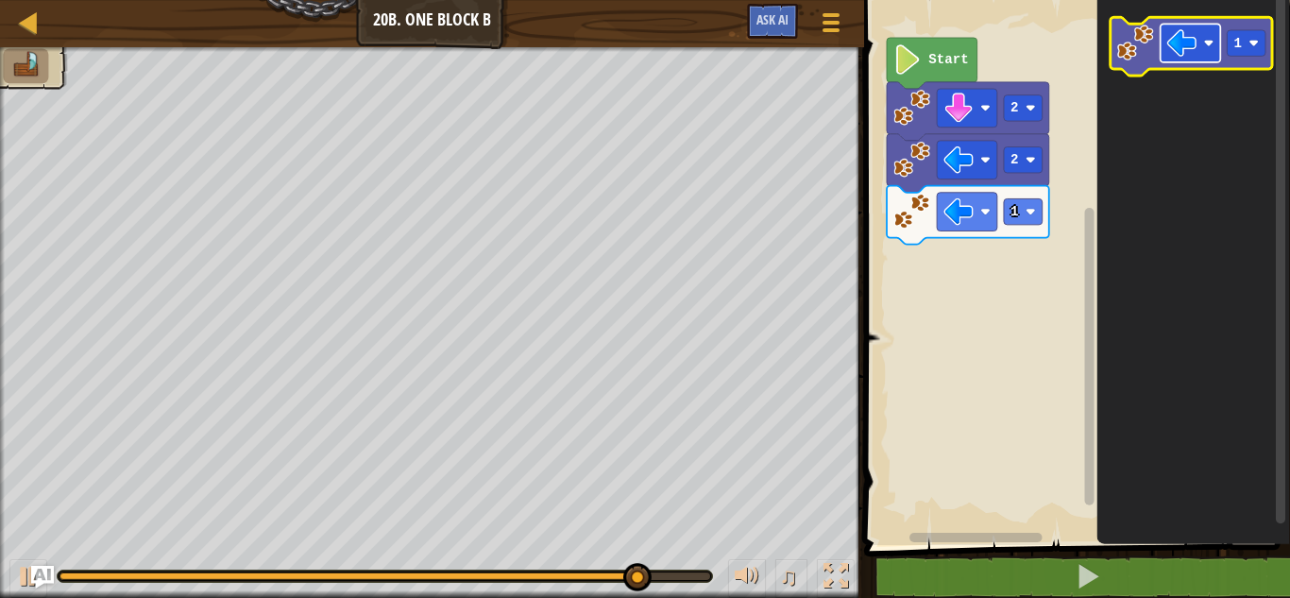
click at [1177, 41] on image "Blockly Workspace" at bounding box center [1182, 43] width 30 height 30
click at [1137, 53] on image "Blockly Workspace" at bounding box center [1134, 43] width 37 height 37
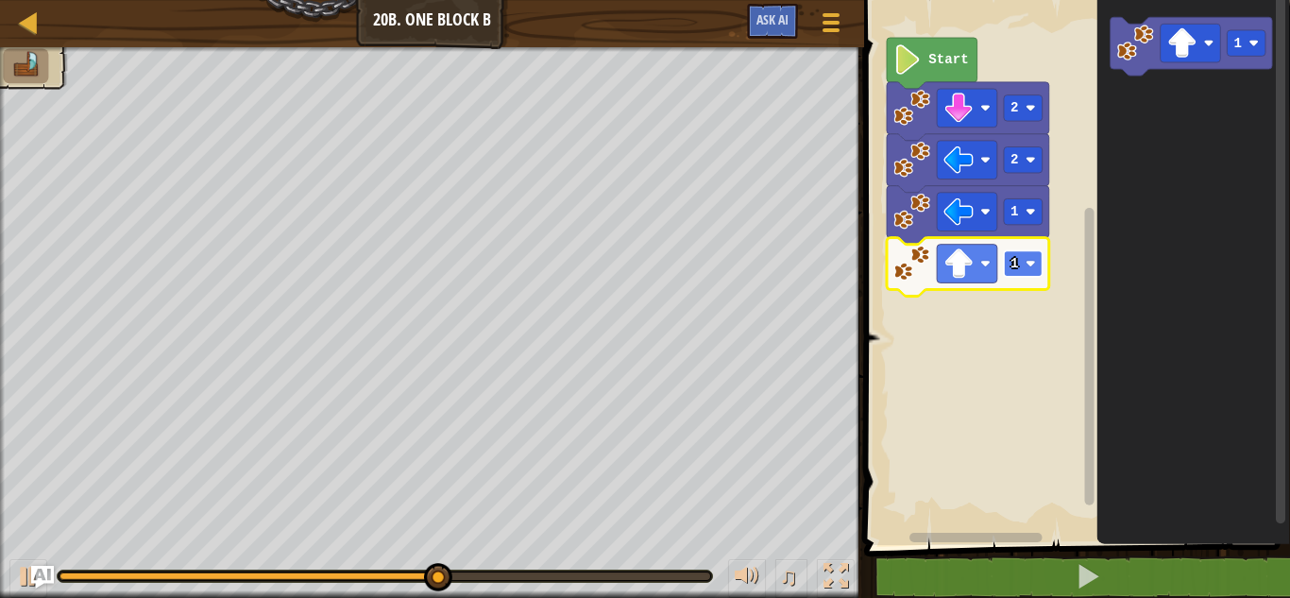
click at [1041, 251] on rect "Blockly Workspace" at bounding box center [1023, 263] width 39 height 26
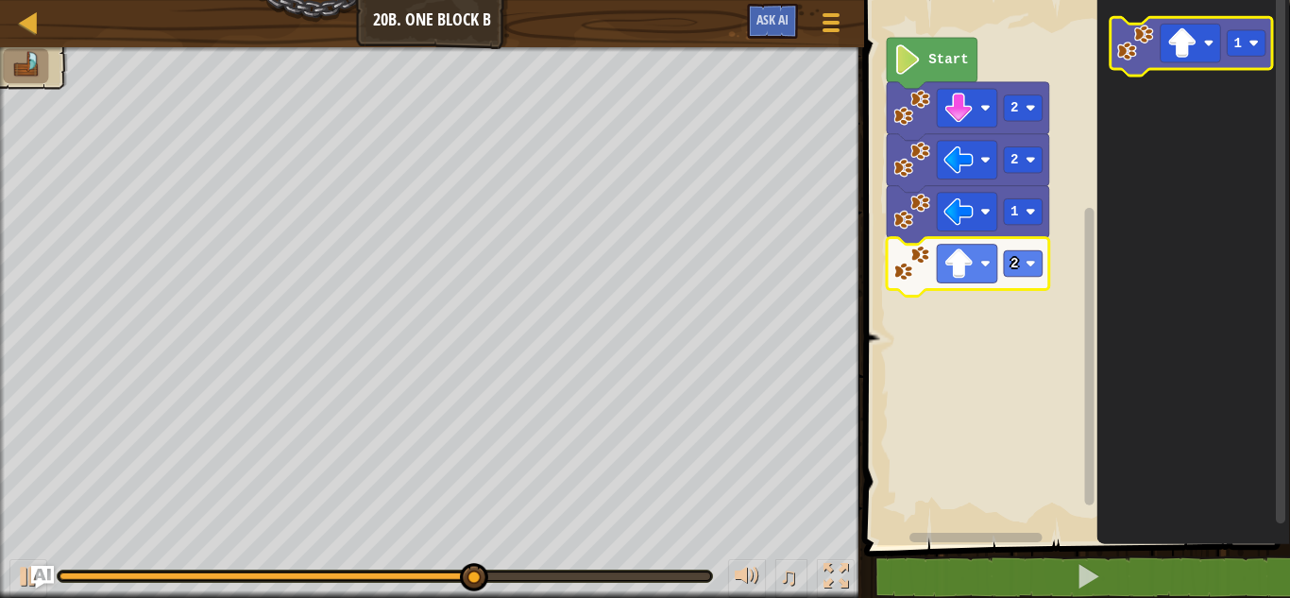
click at [1118, 43] on image "Blockly Workspace" at bounding box center [1134, 43] width 37 height 37
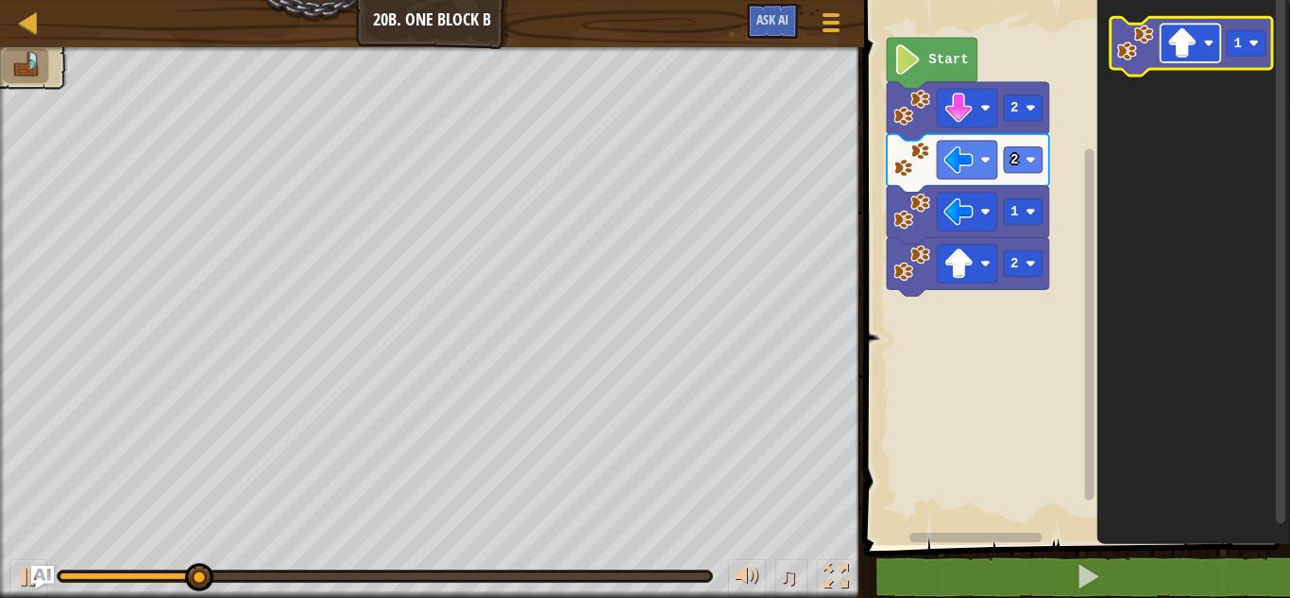
click at [1192, 56] on image "Blockly Workspace" at bounding box center [1182, 43] width 30 height 30
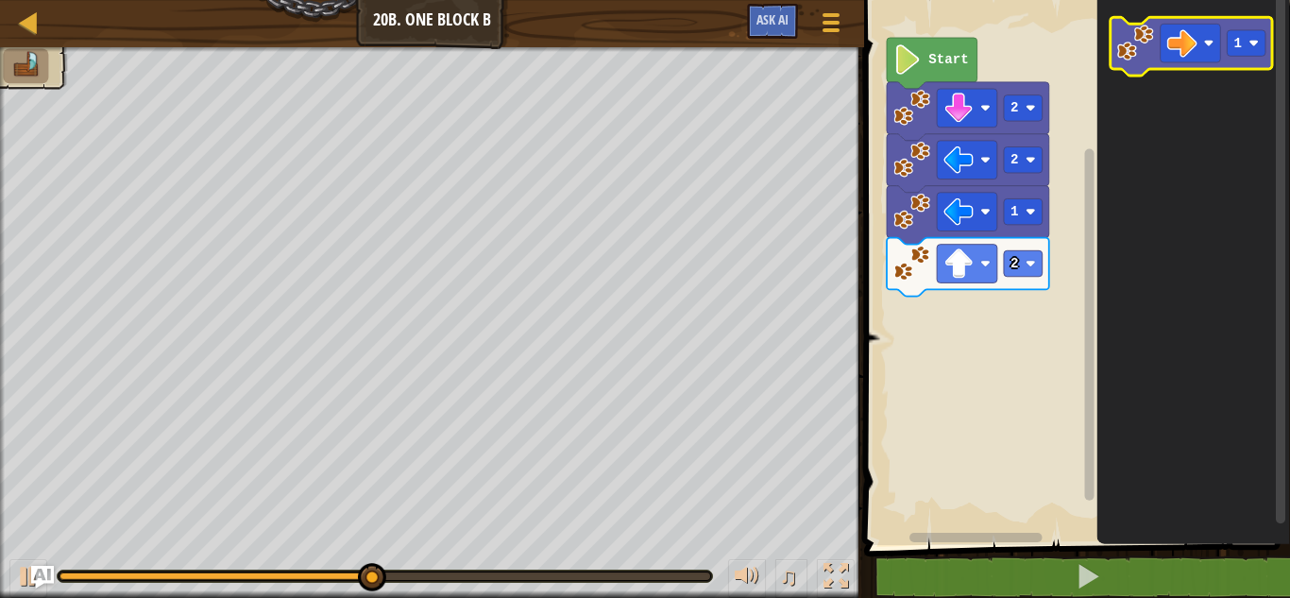
click at [1113, 64] on icon "Blockly Workspace" at bounding box center [1191, 46] width 162 height 59
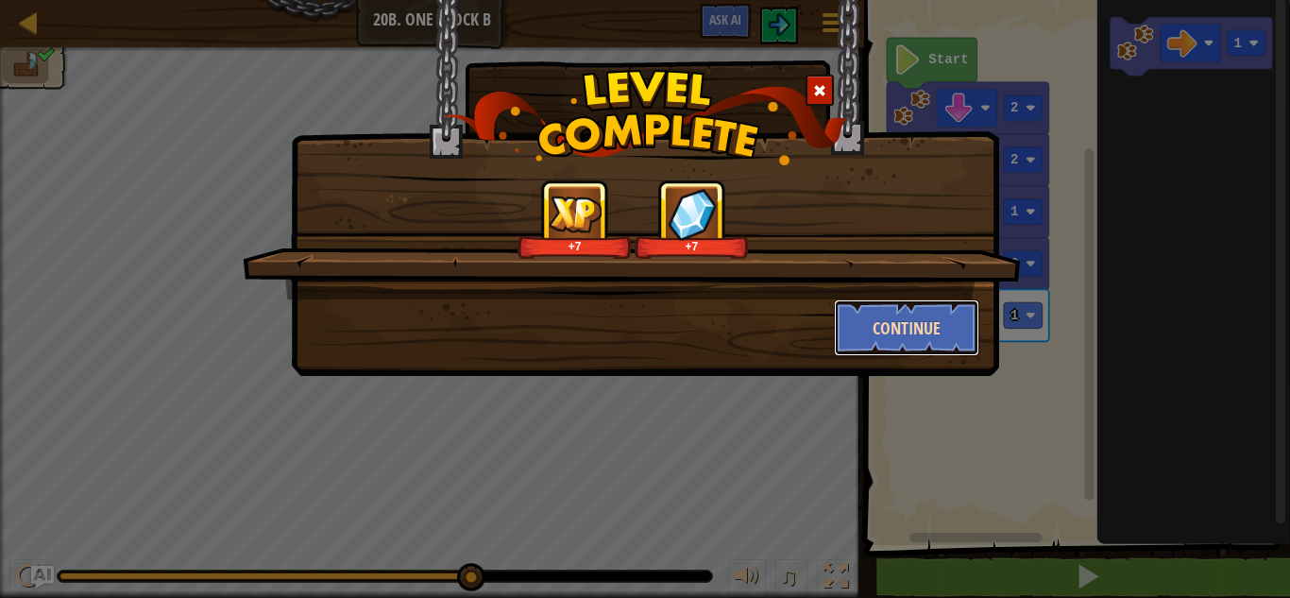
click at [945, 324] on button "Continue" at bounding box center [907, 327] width 146 height 57
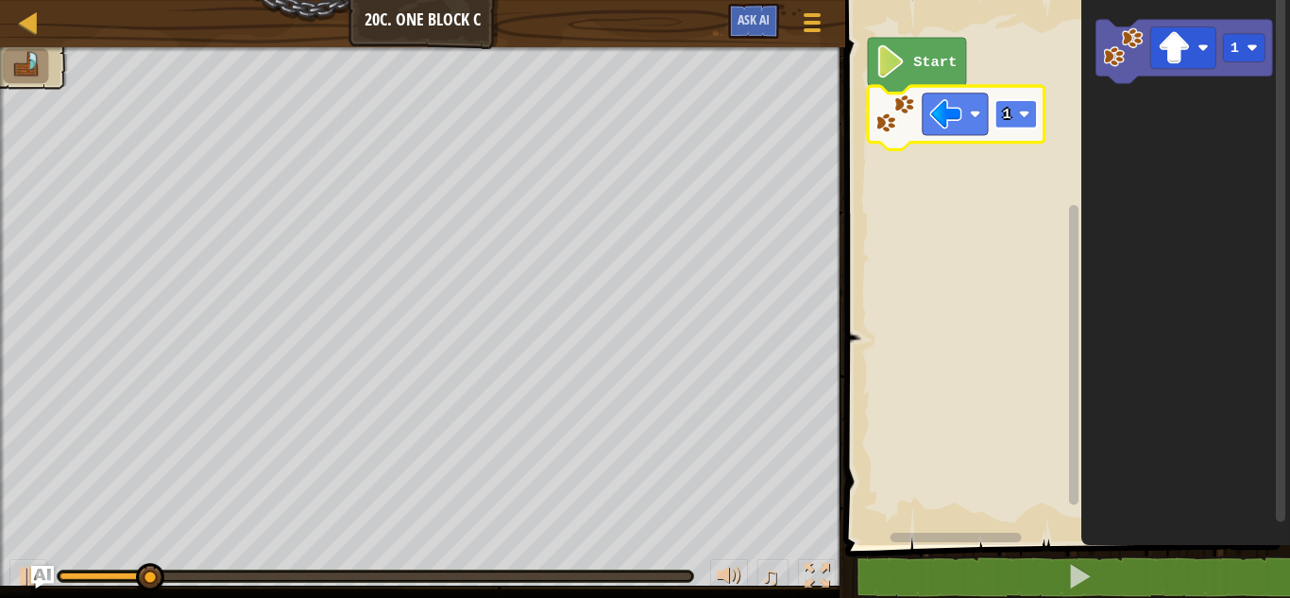
click at [1015, 107] on rect "Blockly Workspace" at bounding box center [1017, 114] width 42 height 28
